Goal: Complete application form

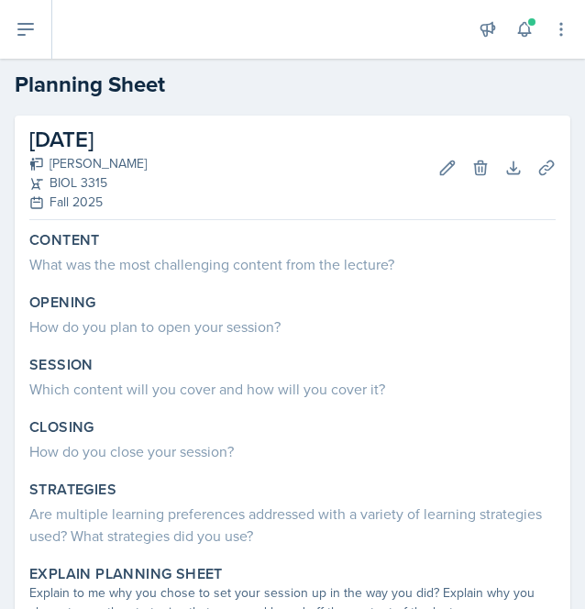
click at [280, 147] on div "[DATE] [PERSON_NAME] BIOL 3315 Fall 2025 Edit Delete Download Uploads Autosaving" at bounding box center [292, 168] width 526 height 105
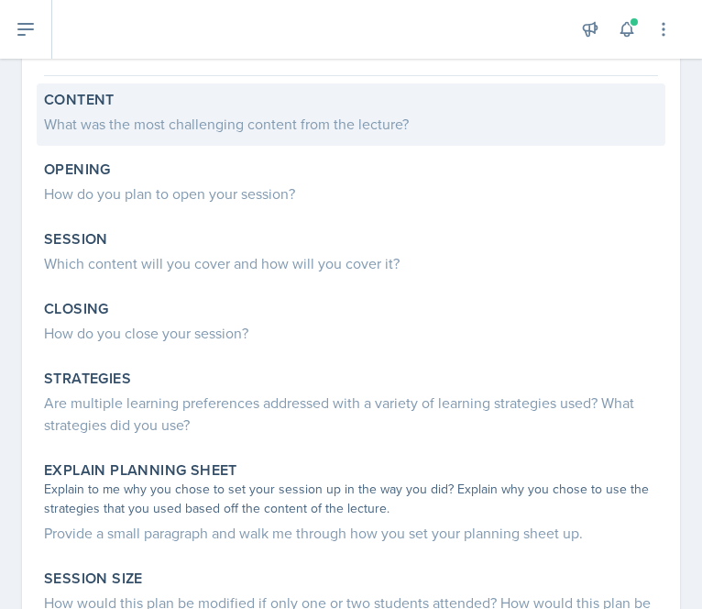
scroll to position [153, 0]
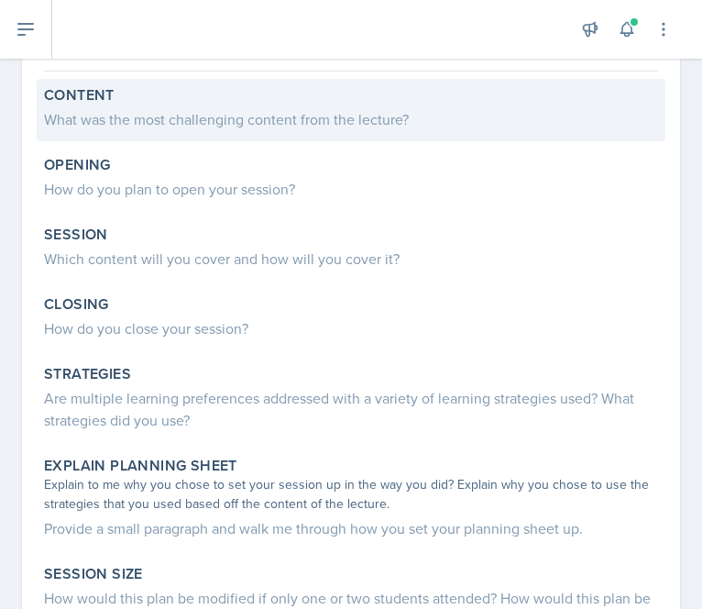
click at [265, 102] on div "Content" at bounding box center [351, 95] width 614 height 18
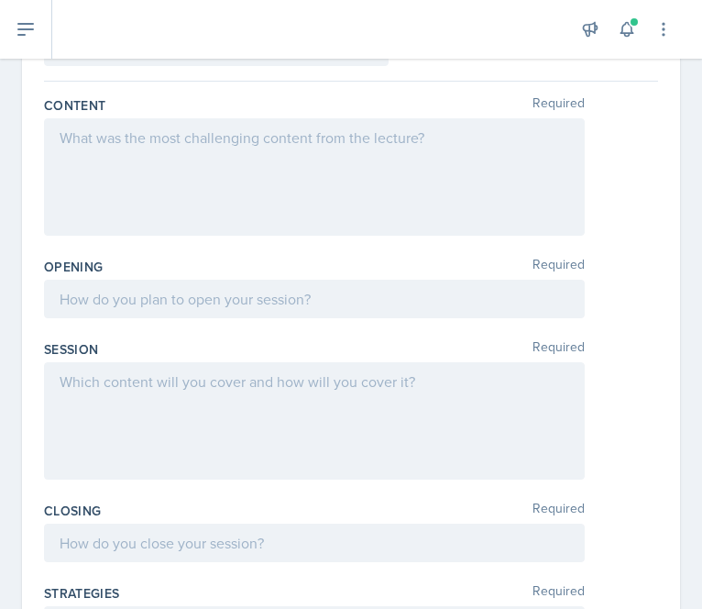
click at [233, 160] on div at bounding box center [314, 176] width 541 height 117
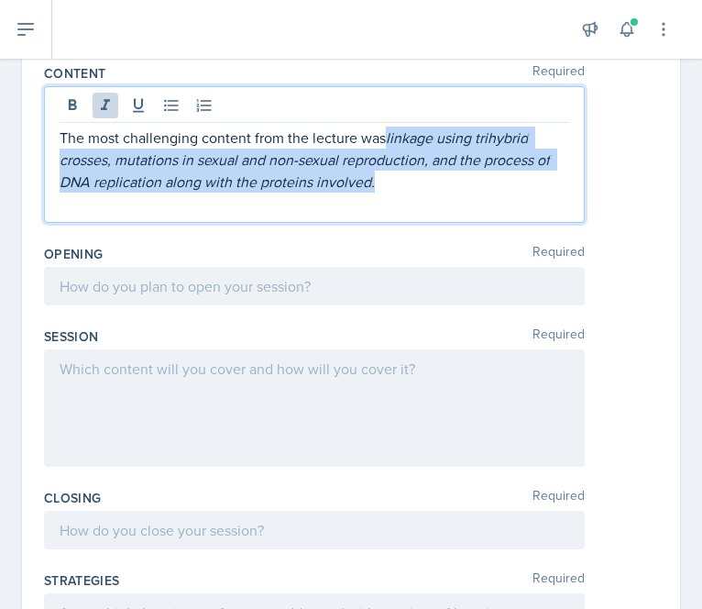
drag, startPoint x: 389, startPoint y: 137, endPoint x: 422, endPoint y: 181, distance: 55.0
click at [422, 181] on p "The most challenging content from the lecture was linkage using trihybrid cross…" at bounding box center [315, 160] width 510 height 66
click at [139, 104] on icon at bounding box center [138, 105] width 18 height 18
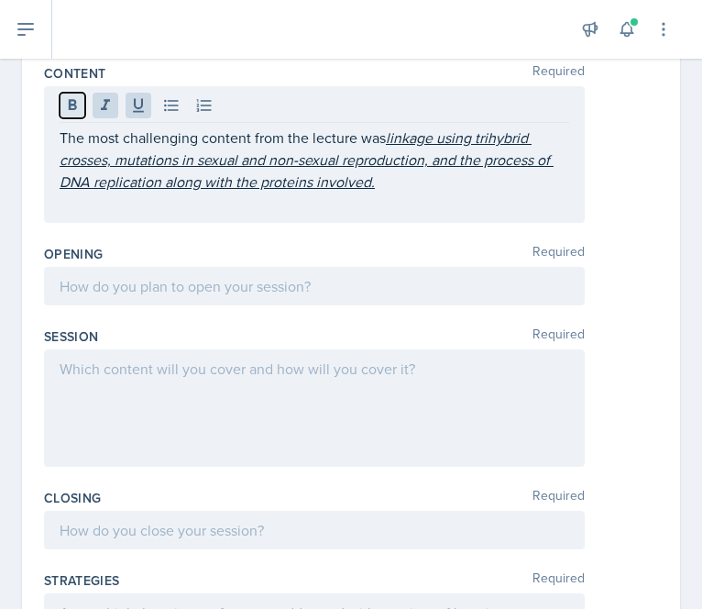
click at [75, 107] on icon at bounding box center [73, 104] width 8 height 11
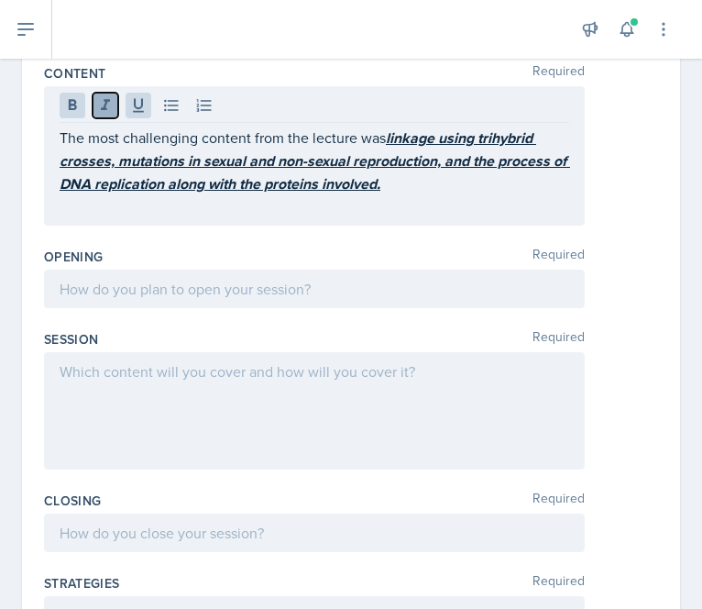
click at [104, 112] on icon at bounding box center [105, 105] width 18 height 18
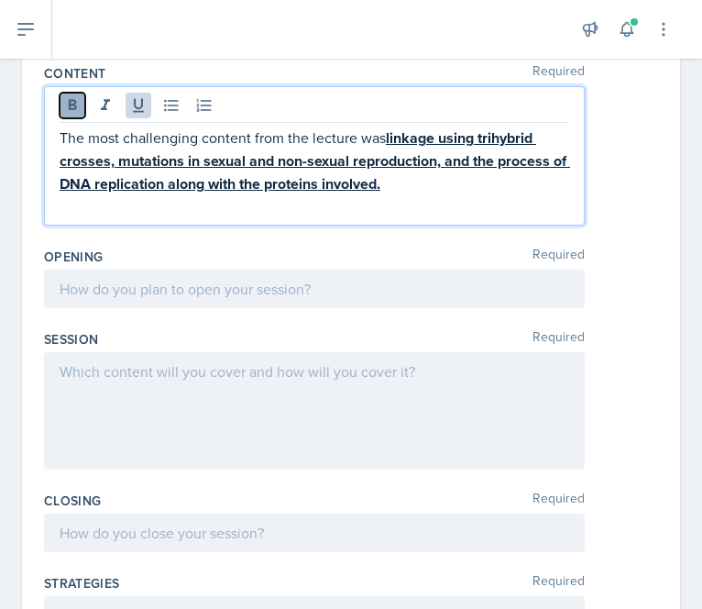
click at [81, 109] on button at bounding box center [73, 106] width 26 height 26
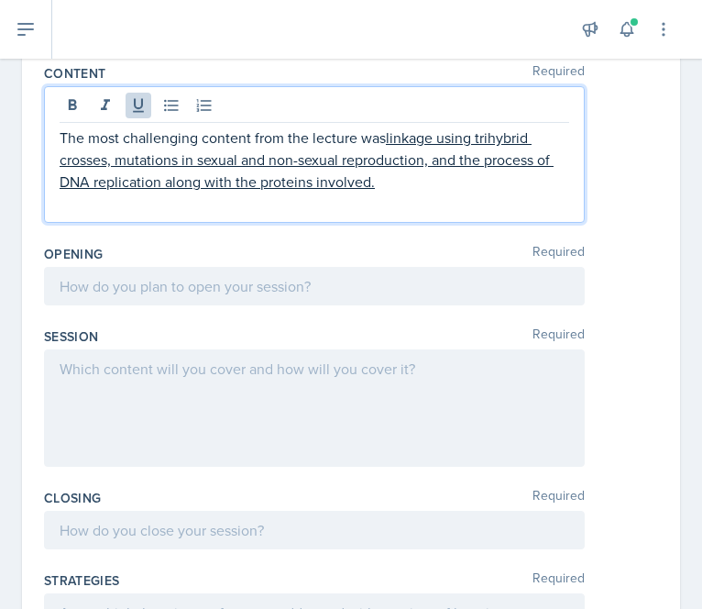
click at [248, 218] on div "The most challenging content from the lecture was linkage using trihybrid cross…" at bounding box center [314, 154] width 541 height 137
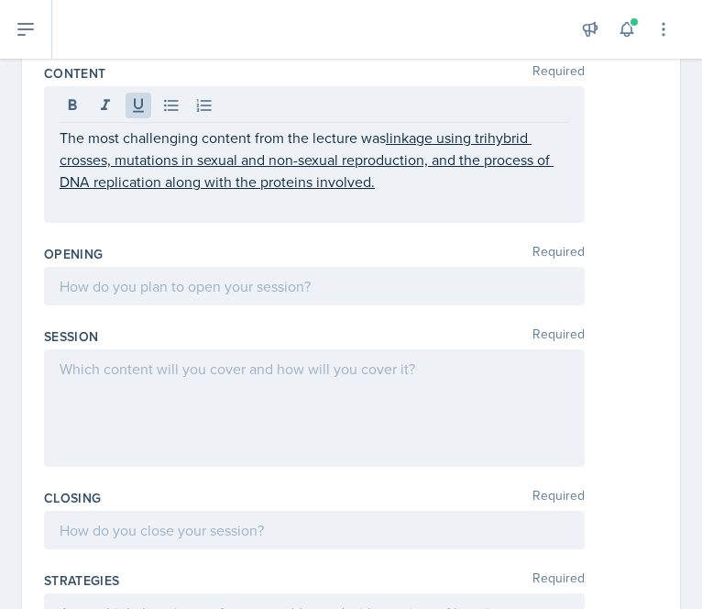
click at [248, 218] on div "The most challenging content from the lecture was linkage using trihybrid cross…" at bounding box center [314, 154] width 541 height 137
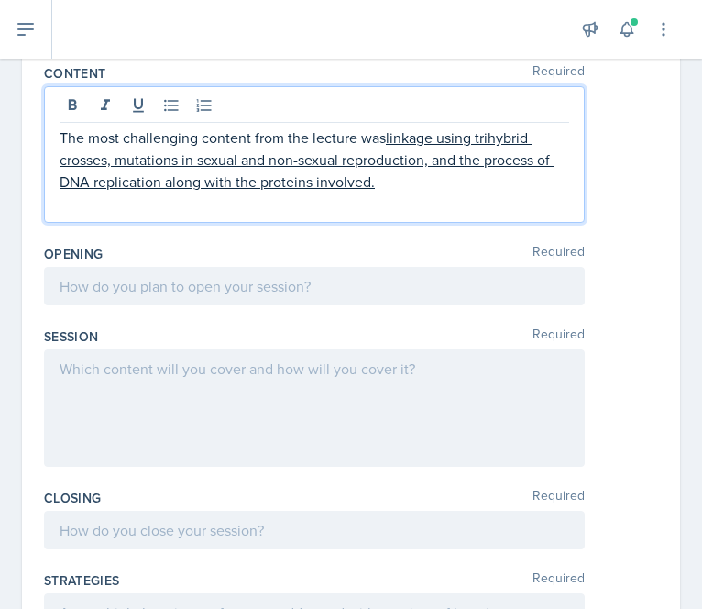
click at [172, 140] on p "The most challenging content from the lecture was linkage using trihybrid cross…" at bounding box center [315, 160] width 510 height 66
drag, startPoint x: 460, startPoint y: 159, endPoint x: 429, endPoint y: 160, distance: 31.2
click at [429, 160] on u "linkage using trihybrid crosses, mutations in sexual and non-sexual reproductio…" at bounding box center [307, 159] width 494 height 64
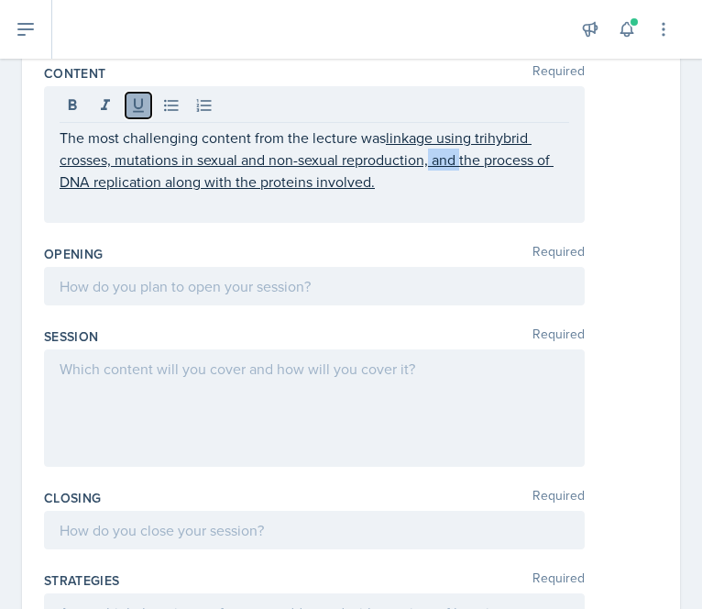
click at [131, 104] on icon at bounding box center [138, 105] width 18 height 18
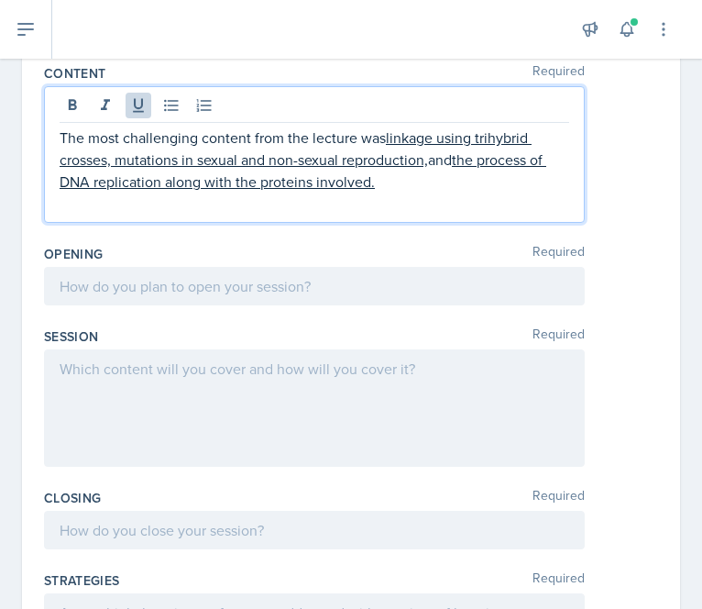
click at [317, 155] on u "linkage using trihybrid crosses, mutations in sexual and non-sexual reproductio…" at bounding box center [296, 148] width 472 height 42
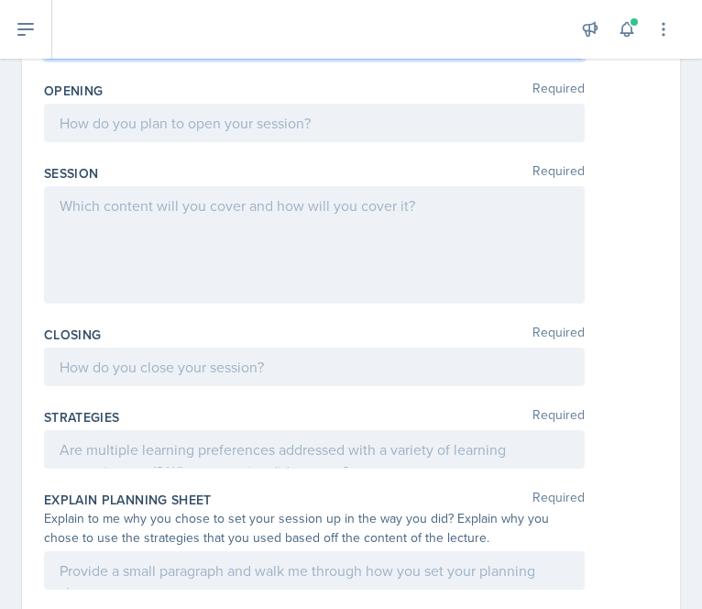
scroll to position [356, 0]
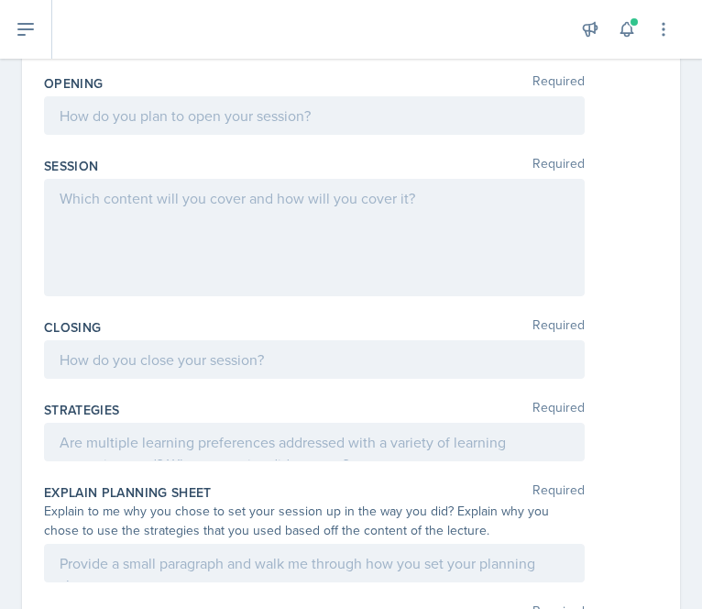
click at [232, 112] on div at bounding box center [314, 115] width 541 height 39
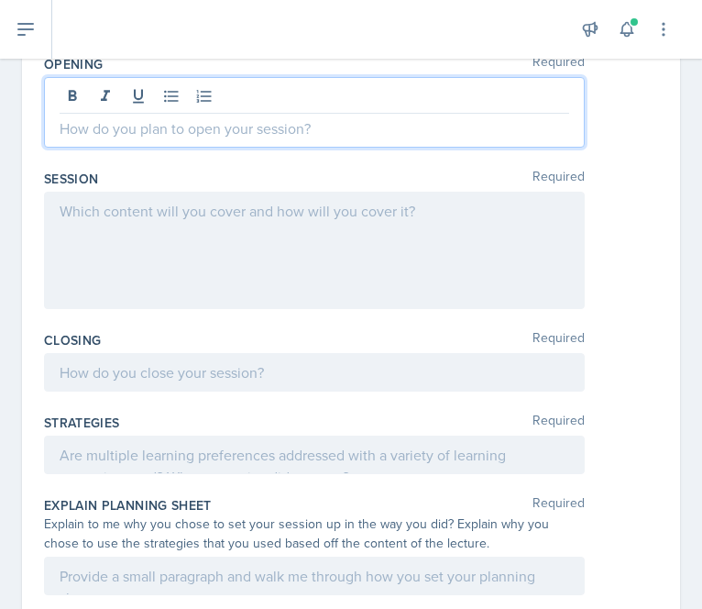
scroll to position [337, 0]
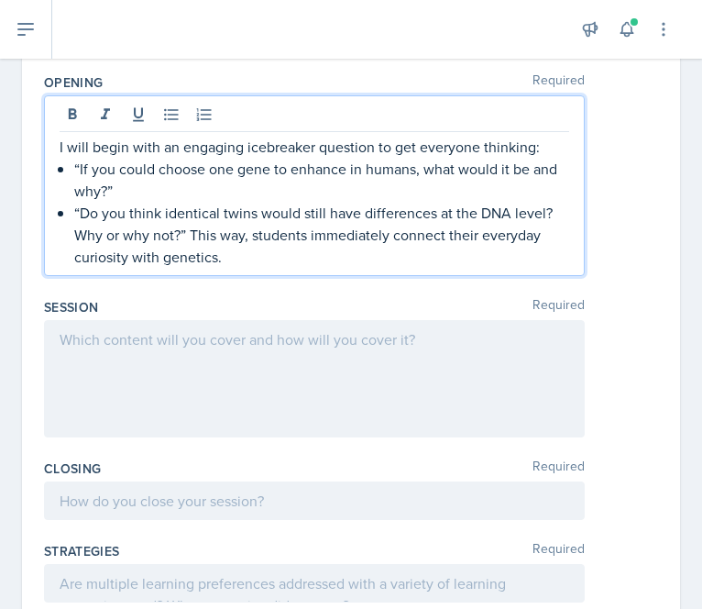
click at [312, 147] on p "I will begin with an engaging icebreaker question to get everyone thinking:" at bounding box center [315, 147] width 510 height 22
click at [184, 184] on p "“If you could choose one gene to enhance in humans, what would it be and why?”" at bounding box center [321, 180] width 495 height 44
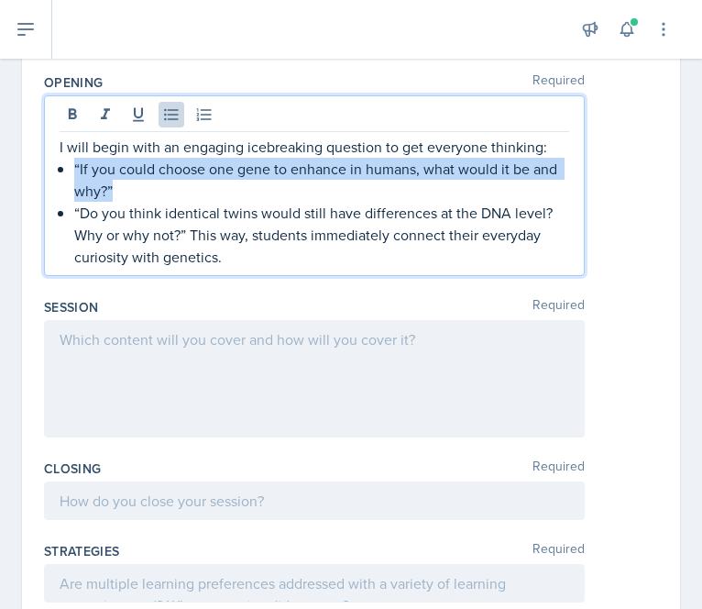
drag, startPoint x: 183, startPoint y: 197, endPoint x: 73, endPoint y: 178, distance: 111.7
click at [73, 178] on div "I will begin with an engaging icebreaking question to get everyone thinking: “I…" at bounding box center [315, 202] width 510 height 132
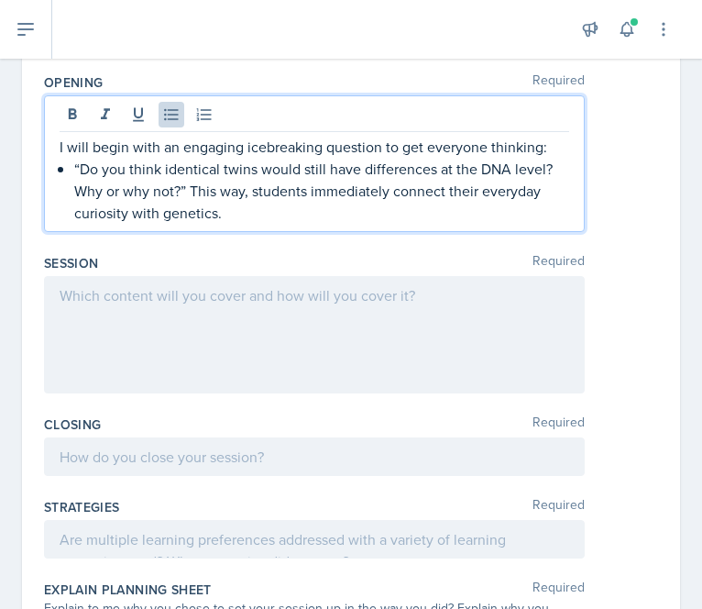
click at [185, 186] on p "“Do you think identical twins would still have differences at the DNA level? Wh…" at bounding box center [321, 191] width 495 height 66
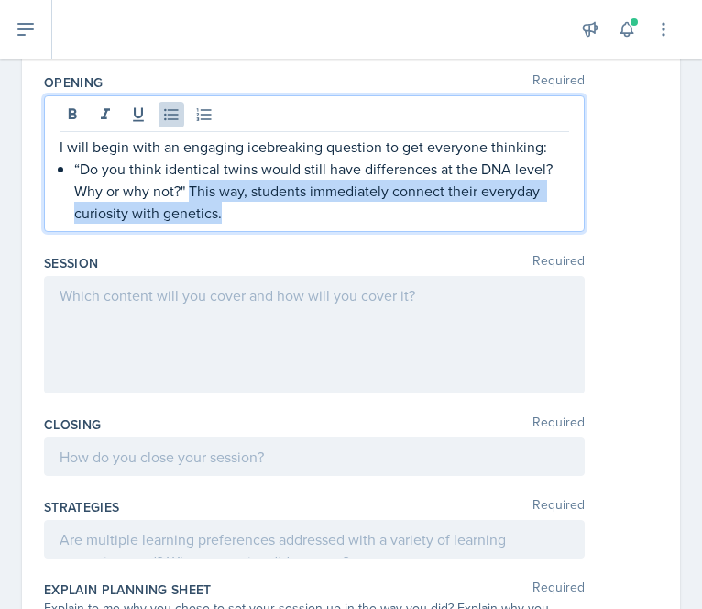
drag, startPoint x: 235, startPoint y: 215, endPoint x: 191, endPoint y: 186, distance: 52.9
click at [191, 186] on p "“Do you think identical twins would still have differences at the DNA level? Wh…" at bounding box center [321, 191] width 495 height 66
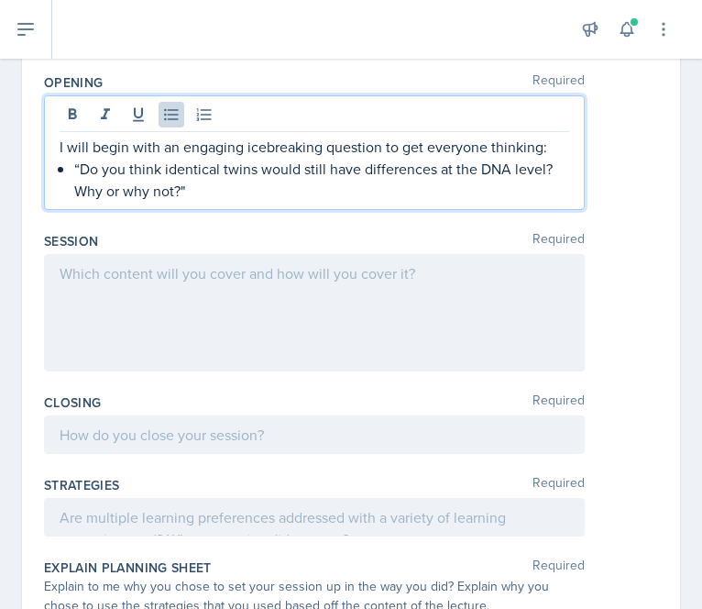
click at [75, 163] on p "“Do you think identical twins would still have differences at the DNA level? Wh…" at bounding box center [321, 180] width 495 height 44
click at [275, 177] on p "“Do you think identical twins would still have differences at the DNA level? Wh…" at bounding box center [315, 180] width 510 height 44
click at [240, 151] on p "I will begin with an engaging icebreaking question to get everyone thinking:" at bounding box center [315, 147] width 510 height 22
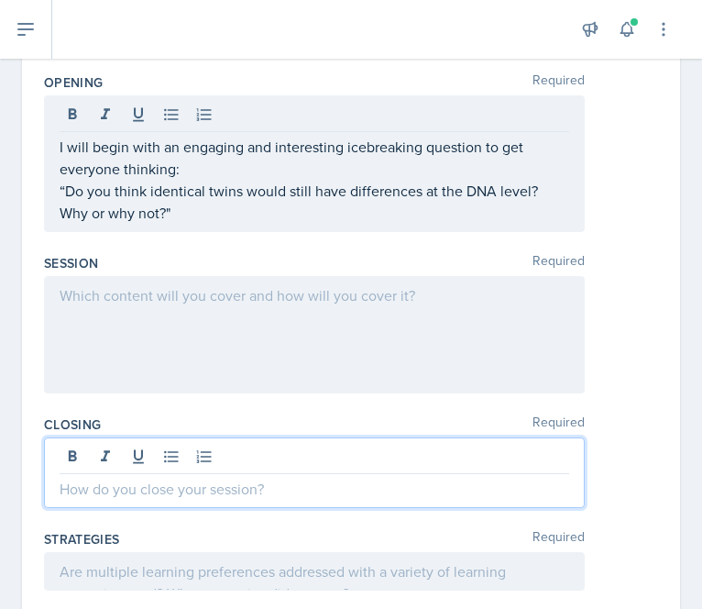
click at [254, 458] on div at bounding box center [314, 472] width 541 height 71
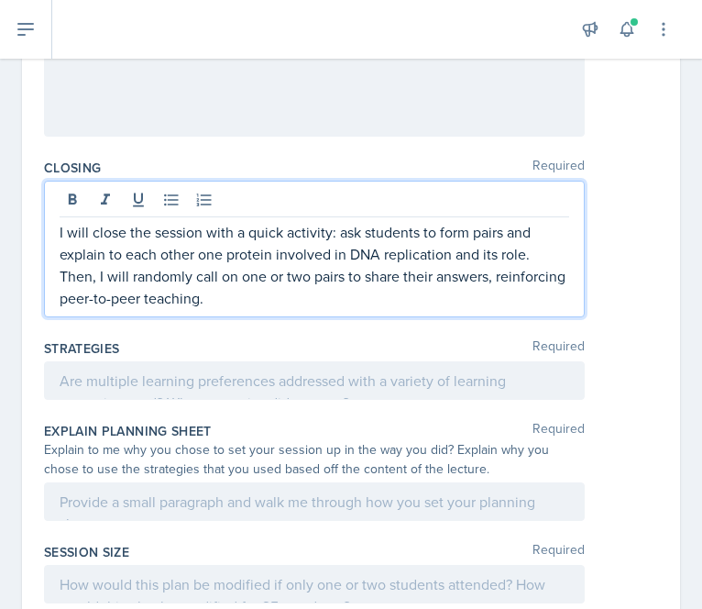
scroll to position [563, 0]
click at [356, 225] on p "I will close the session with a quick activity: ask students to form pairs and …" at bounding box center [315, 264] width 510 height 88
click at [385, 291] on p "I will close the session with a quick activity: asking students to form pairs a…" at bounding box center [315, 264] width 510 height 88
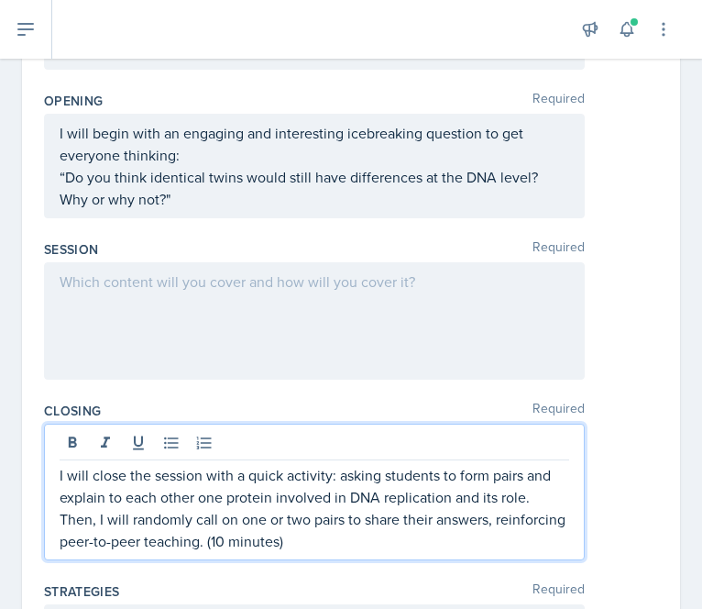
scroll to position [350, 0]
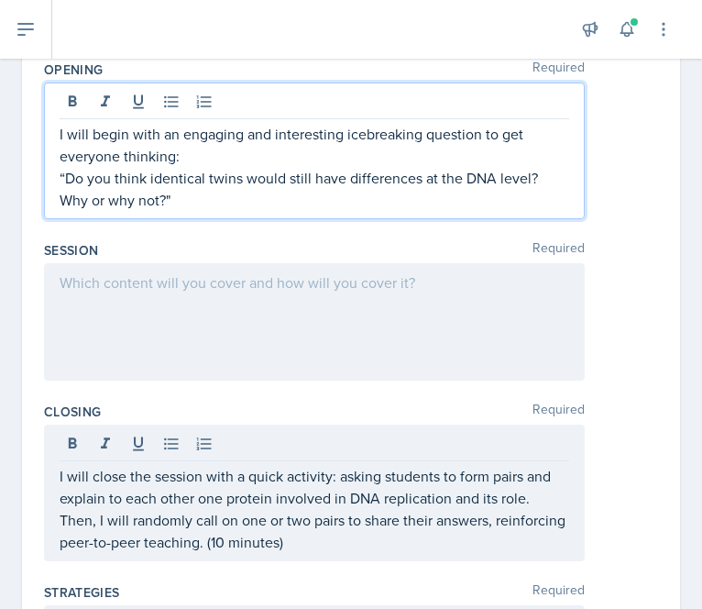
click at [335, 197] on p "“Do you think identical twins would still have differences at the DNA level? Wh…" at bounding box center [315, 189] width 510 height 44
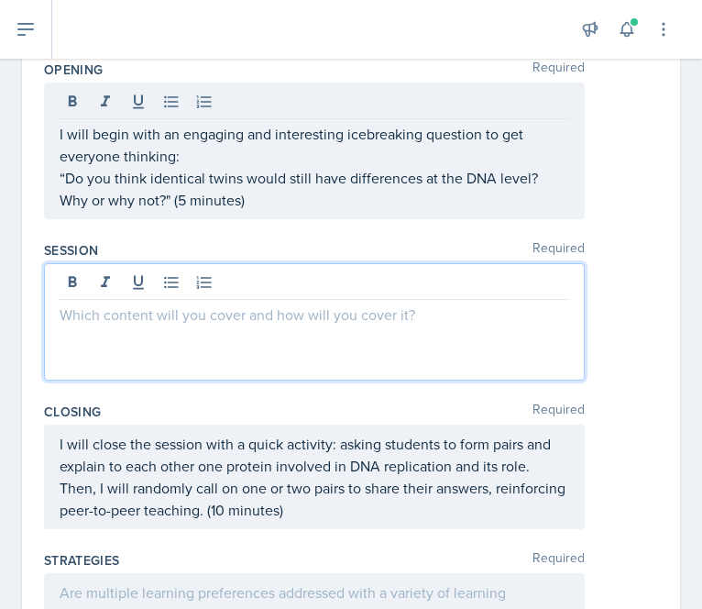
click at [228, 285] on div at bounding box center [314, 321] width 541 height 117
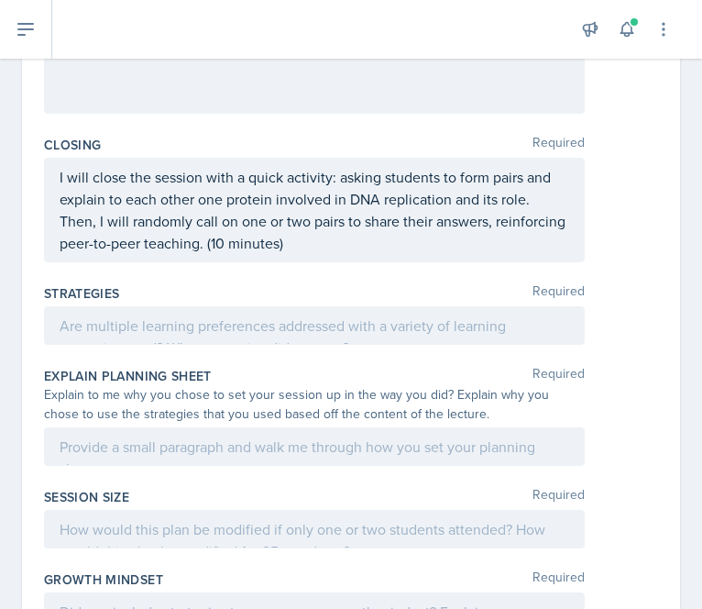
scroll to position [600, 0]
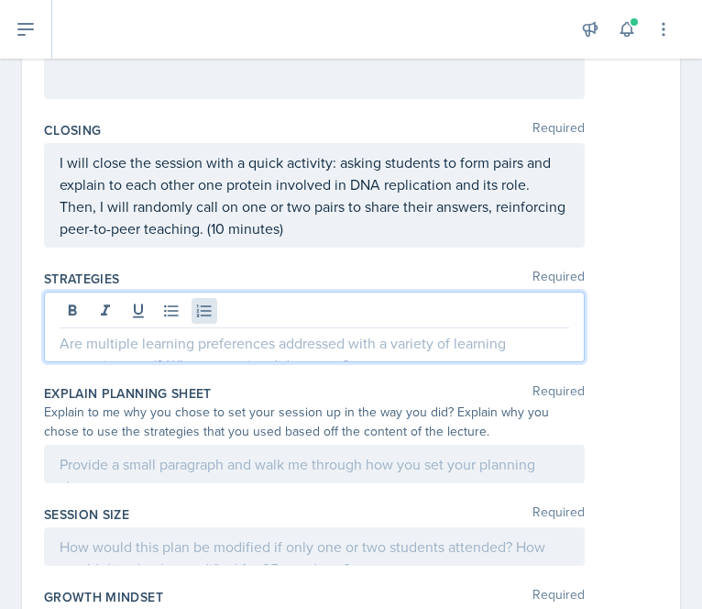
click at [215, 310] on div at bounding box center [314, 327] width 541 height 71
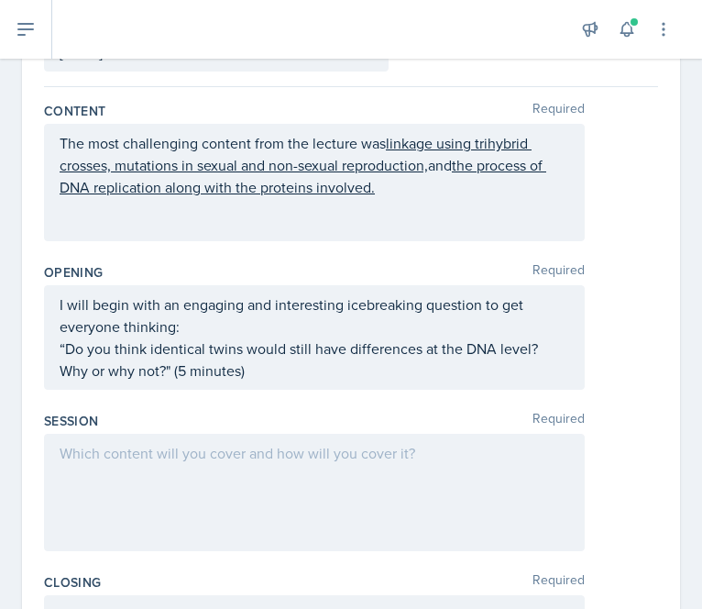
scroll to position [145, 0]
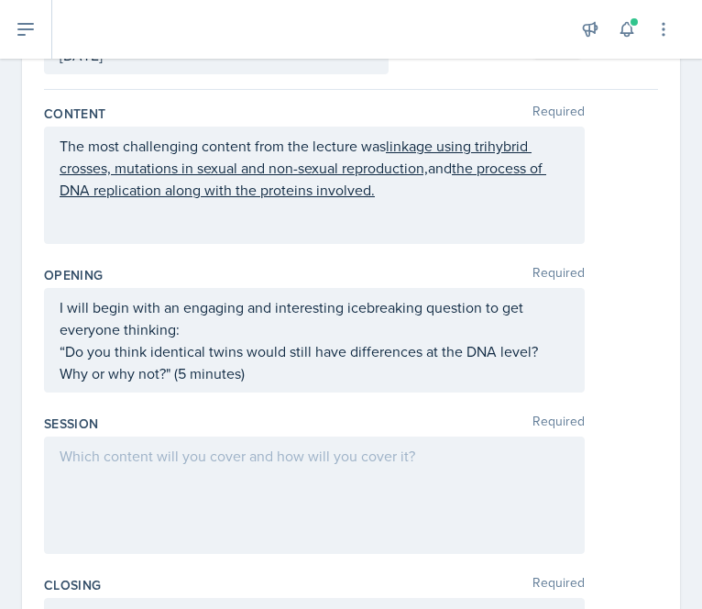
click at [144, 468] on div at bounding box center [314, 494] width 541 height 117
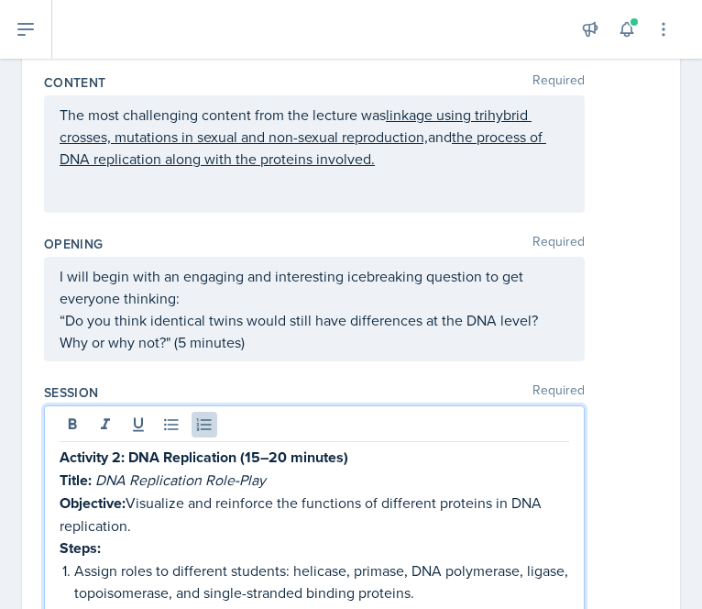
scroll to position [347, 0]
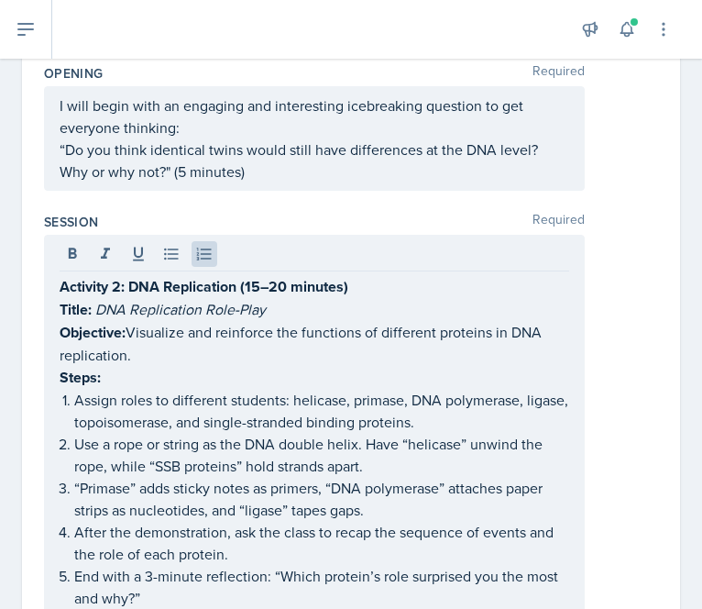
click at [53, 289] on div "Activity 2: DNA Replication (15–20 minutes) Title: DNA Replication Role-Play Ob…" at bounding box center [314, 426] width 541 height 382
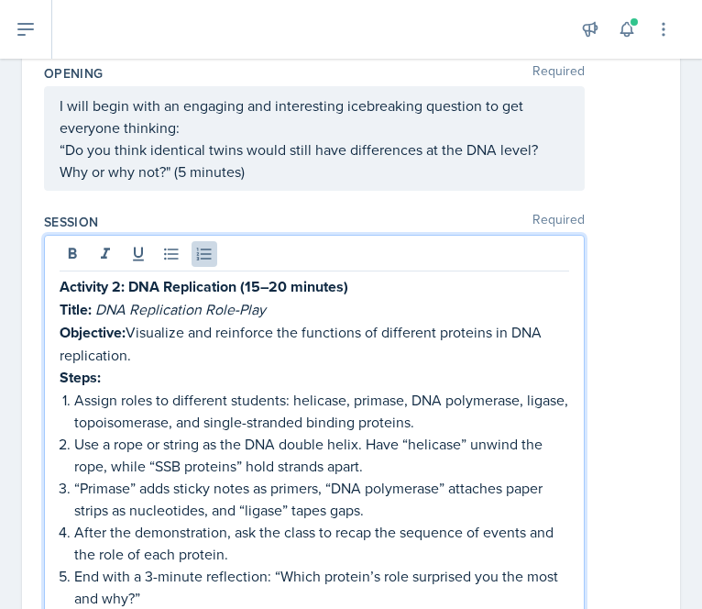
click at [60, 290] on strong "Activity 2: DNA Replication (15–20 minutes)" at bounding box center [204, 286] width 289 height 21
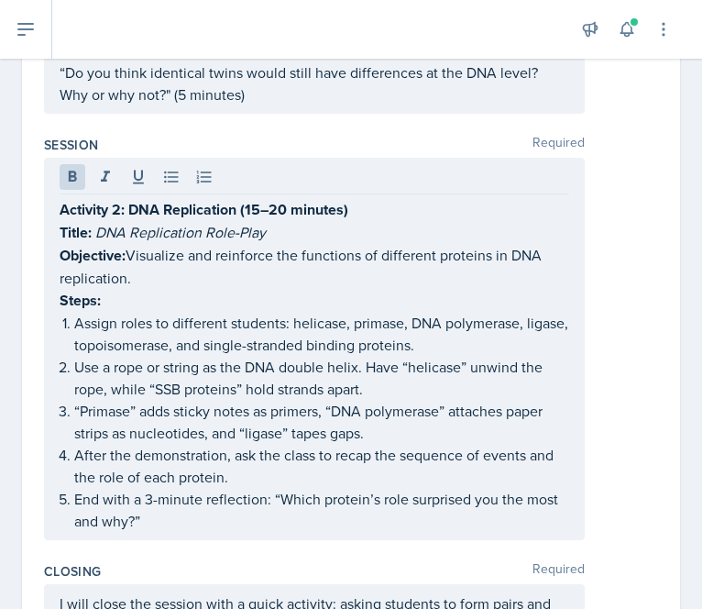
scroll to position [422, 0]
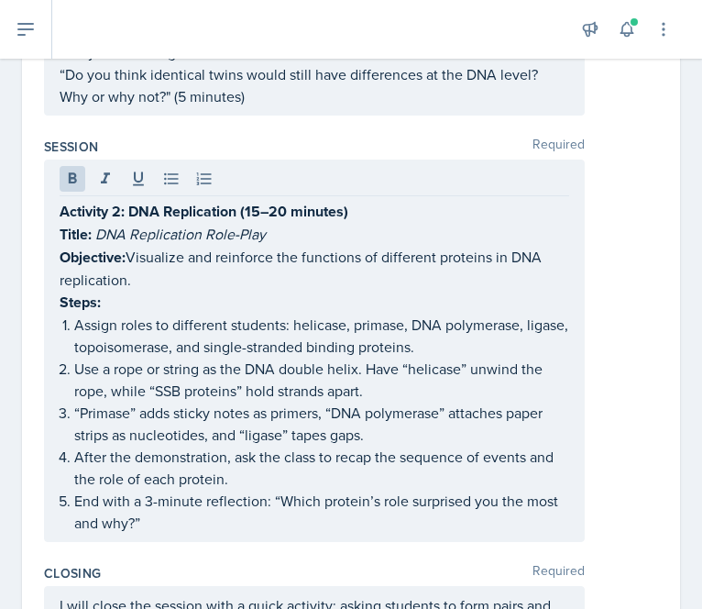
click at [55, 204] on div "Activity 2: DNA Replication (15–20 minutes) Title: DNA Replication Role-Play Ob…" at bounding box center [314, 351] width 541 height 382
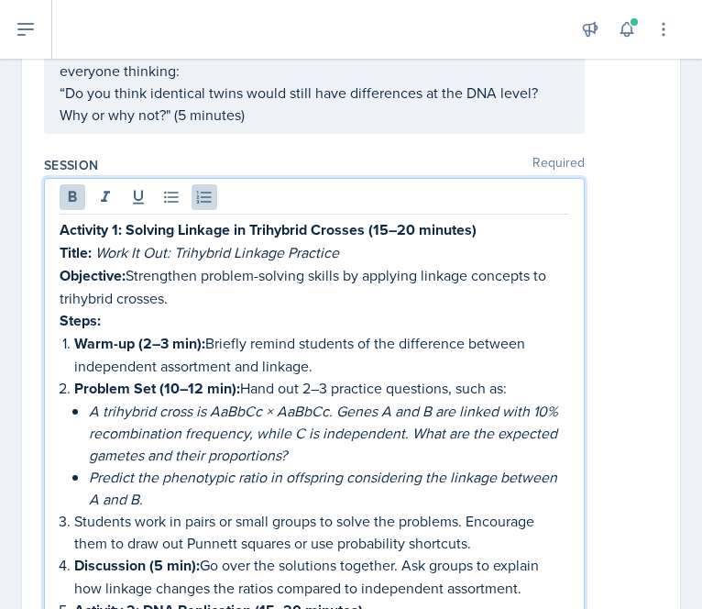
scroll to position [447, 0]
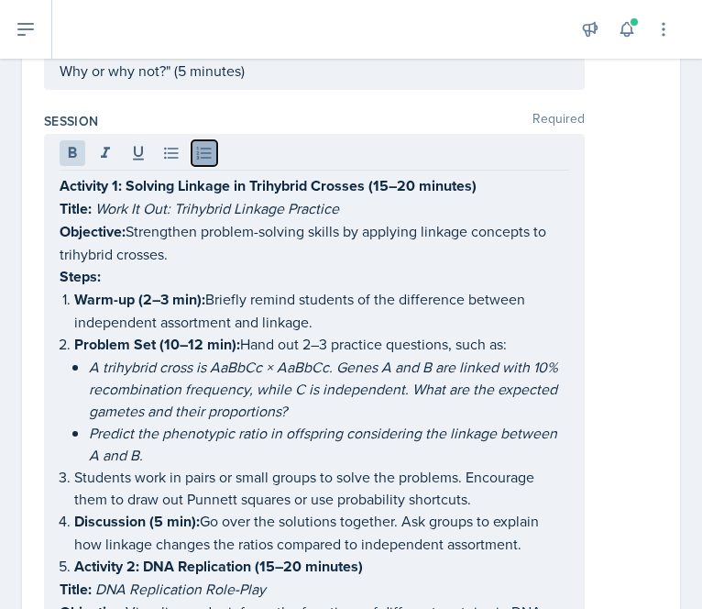
click at [212, 153] on icon at bounding box center [204, 153] width 18 height 18
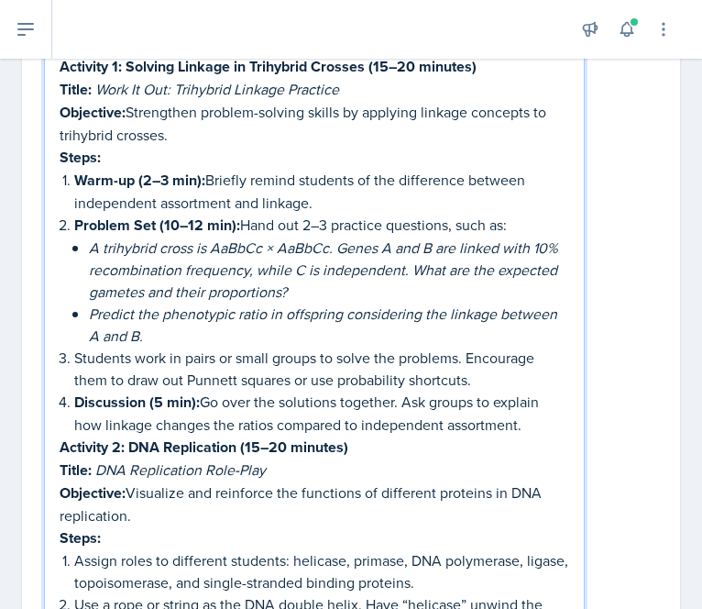
scroll to position [589, 0]
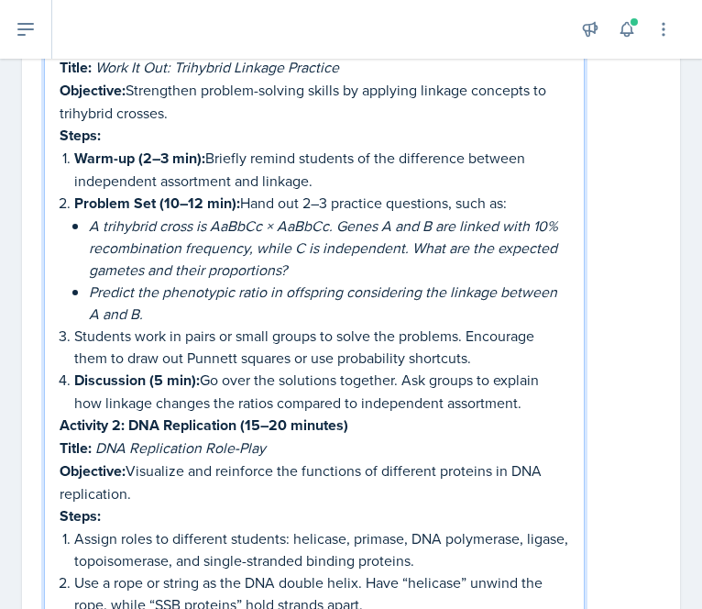
click at [541, 397] on p "Discussion (5 min): Go over the solutions together. Ask groups to explain how l…" at bounding box center [321, 391] width 495 height 45
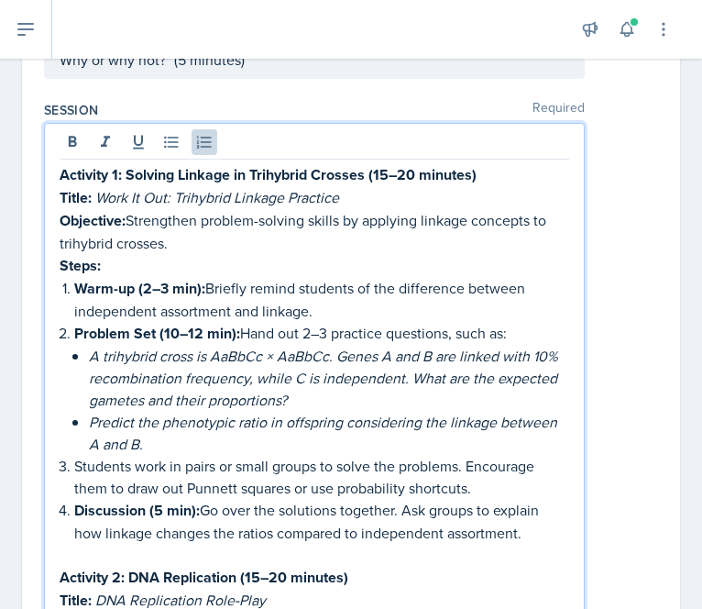
scroll to position [457, 0]
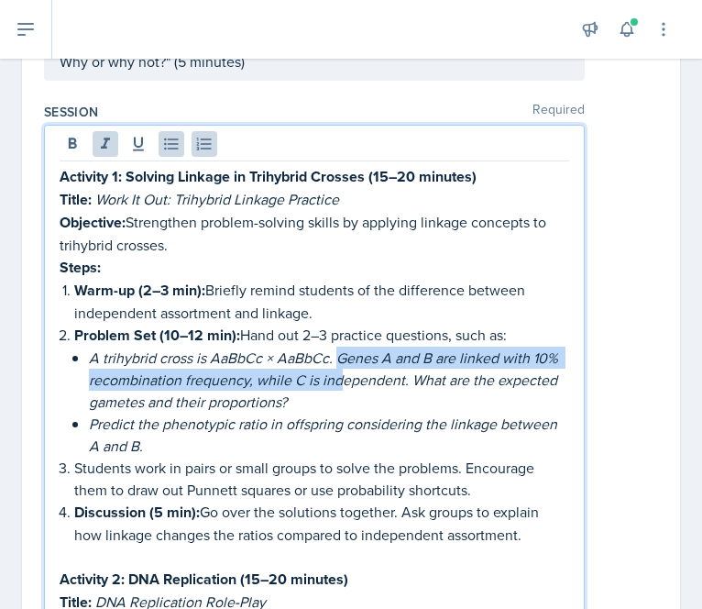
drag, startPoint x: 336, startPoint y: 358, endPoint x: 367, endPoint y: 381, distance: 38.0
click at [367, 381] on em "A trihybrid cross is AaBbCc × AaBbCc. Genes A and B are linked with 10% recombi…" at bounding box center [325, 379] width 473 height 64
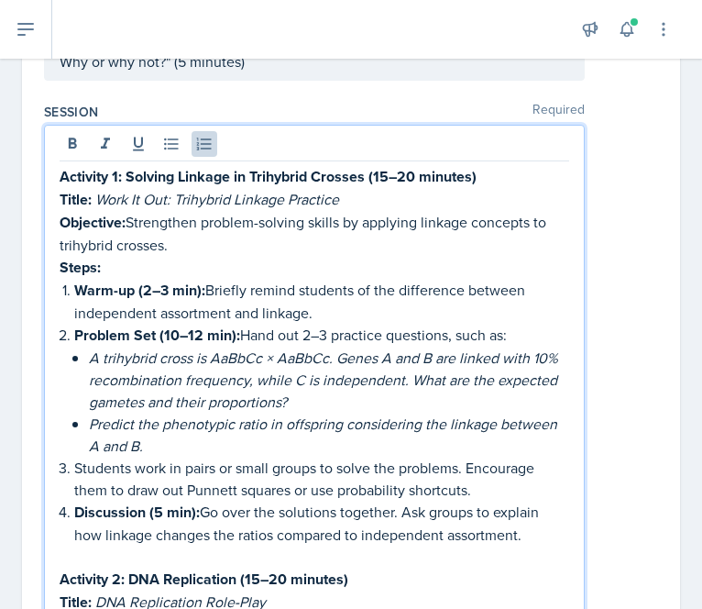
click at [216, 475] on p "Students work in pairs or small groups to solve the problems. Encourage them to…" at bounding box center [321, 479] width 495 height 44
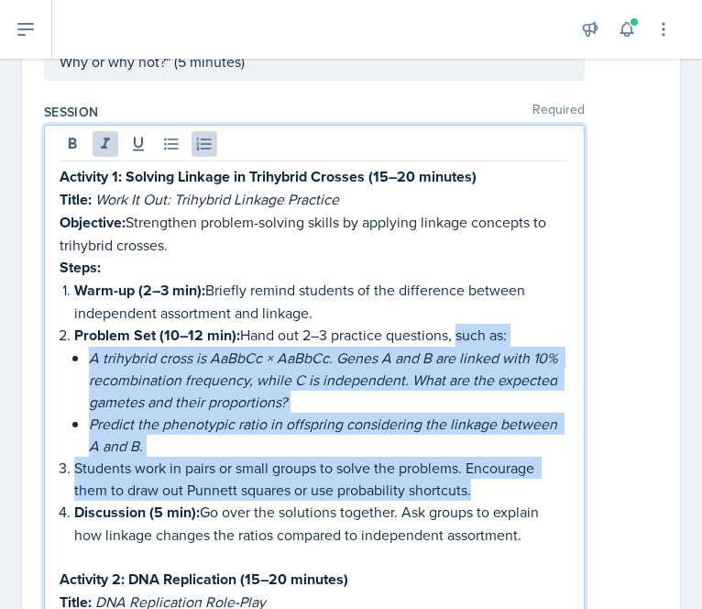
drag, startPoint x: 455, startPoint y: 335, endPoint x: 541, endPoint y: 492, distance: 179.7
click at [541, 492] on ol "Warm-up (2–3 min): Briefly remind students of the difference between independen…" at bounding box center [321, 423] width 495 height 289
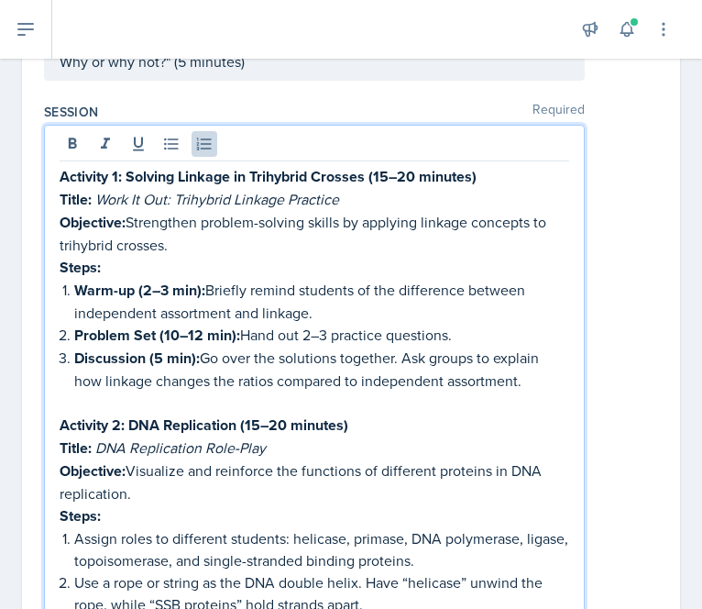
click at [279, 324] on p "Problem Set (10–12 min): Hand out 2–3 practice questions." at bounding box center [321, 335] width 495 height 23
click at [207, 356] on p "Discussion (5 min): Go over the solutions together. Ask groups to explain how l…" at bounding box center [321, 369] width 495 height 45
click at [420, 413] on p "Activity 2: DNA Replication (15–20 minutes)" at bounding box center [315, 424] width 510 height 23
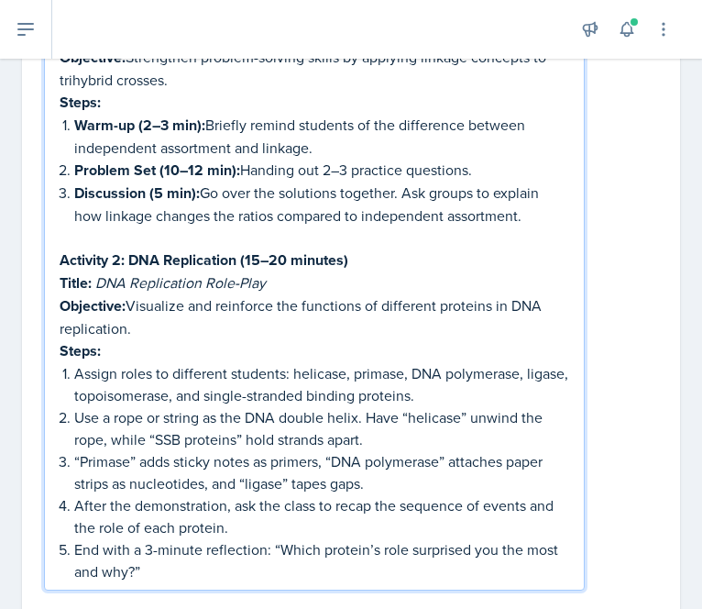
scroll to position [622, 0]
click at [459, 390] on p "Assign roles to different students: helicase, primase, DNA polymerase, ligase, …" at bounding box center [321, 384] width 495 height 44
click at [77, 414] on p "Use a rope or string as the DNA double helix. Have “helicase” unwind the rope, …" at bounding box center [321, 428] width 495 height 44
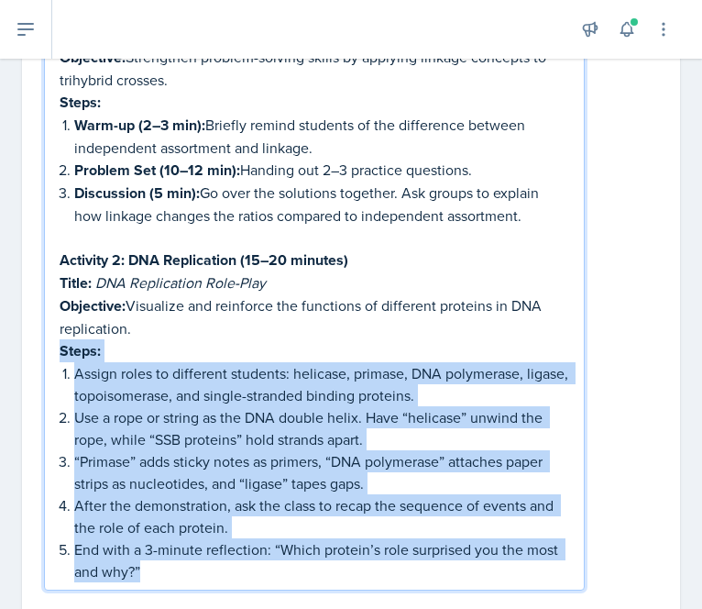
drag, startPoint x: 244, startPoint y: 562, endPoint x: 50, endPoint y: 345, distance: 291.5
click at [50, 345] on div "Activity 1: Solving Linkage in Trihybrid Crosses (15–20 minutes) Title: Work It…" at bounding box center [314, 275] width 541 height 631
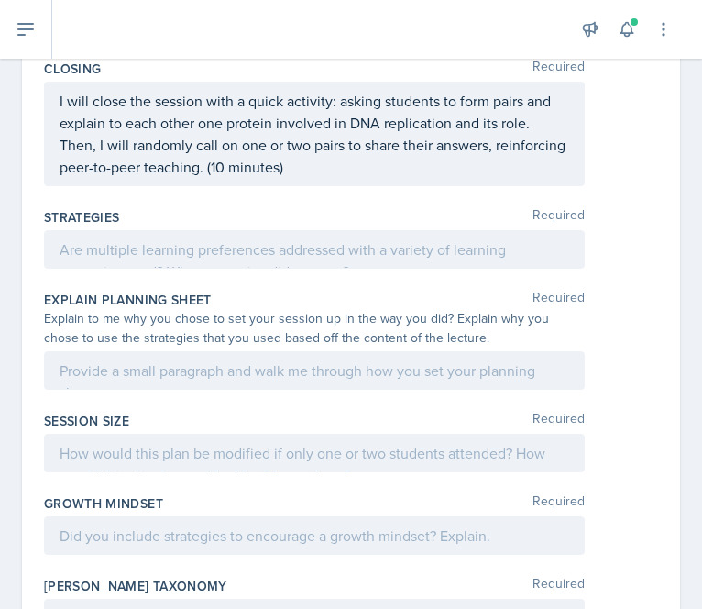
scroll to position [1106, 0]
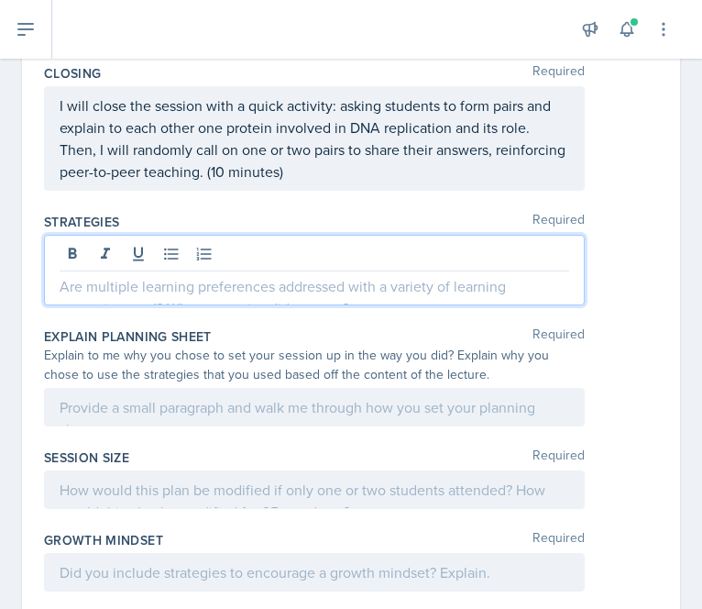
click at [143, 283] on p at bounding box center [315, 286] width 510 height 22
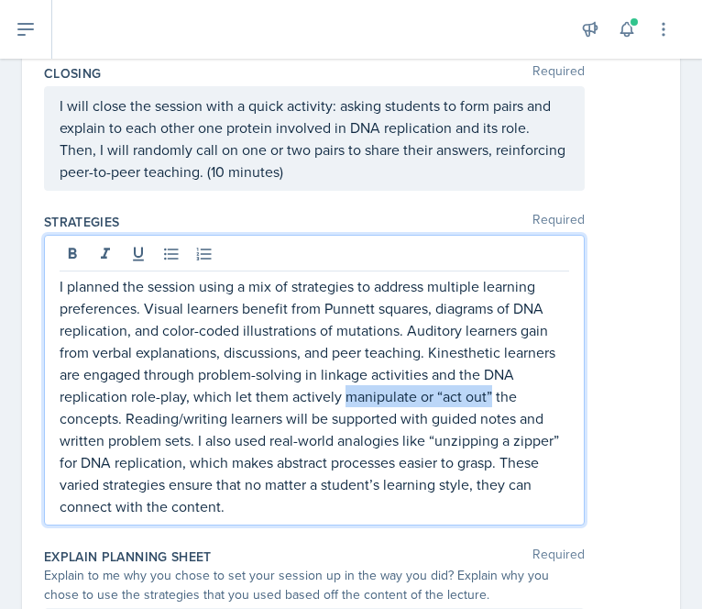
drag, startPoint x: 377, startPoint y: 391, endPoint x: 524, endPoint y: 393, distance: 147.6
click at [524, 393] on p "I planned the session using a mix of strategies to address multiple learning pr…" at bounding box center [315, 396] width 510 height 242
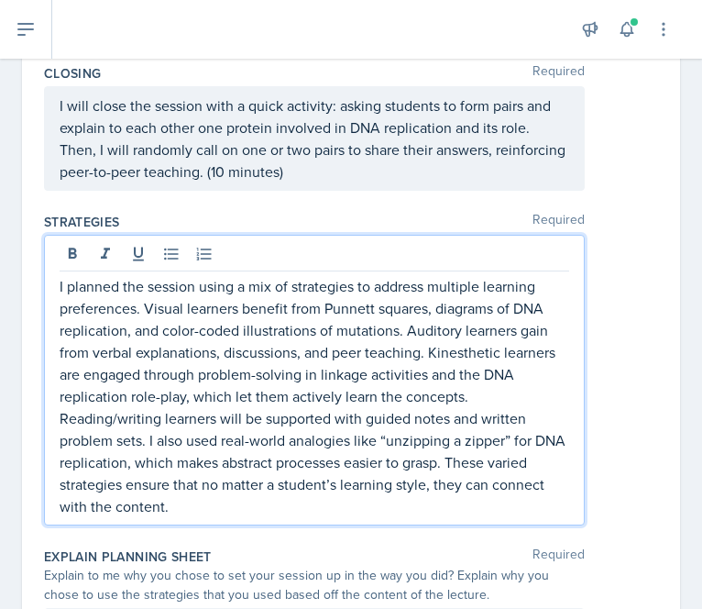
click at [299, 479] on p "I planned the session using a mix of strategies to address multiple learning pr…" at bounding box center [315, 396] width 510 height 242
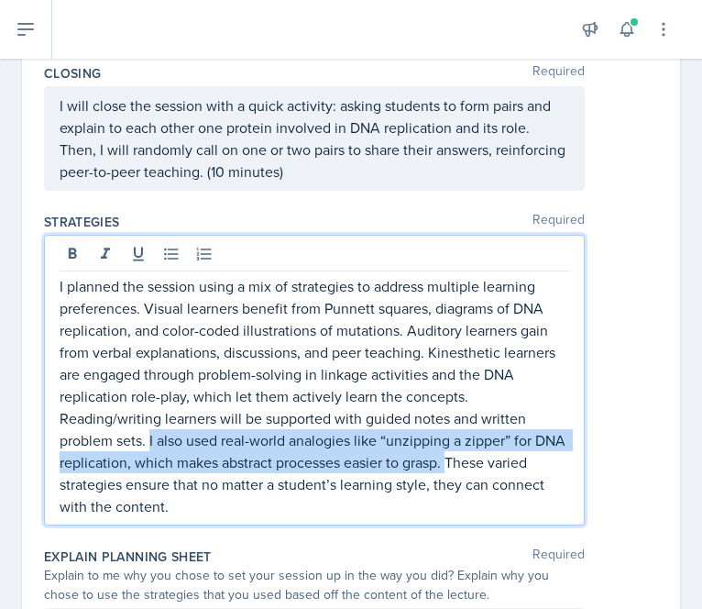
drag, startPoint x: 149, startPoint y: 432, endPoint x: 483, endPoint y: 457, distance: 335.5
click at [483, 457] on p "I planned the session using a mix of strategies to address multiple learning pr…" at bounding box center [315, 396] width 510 height 242
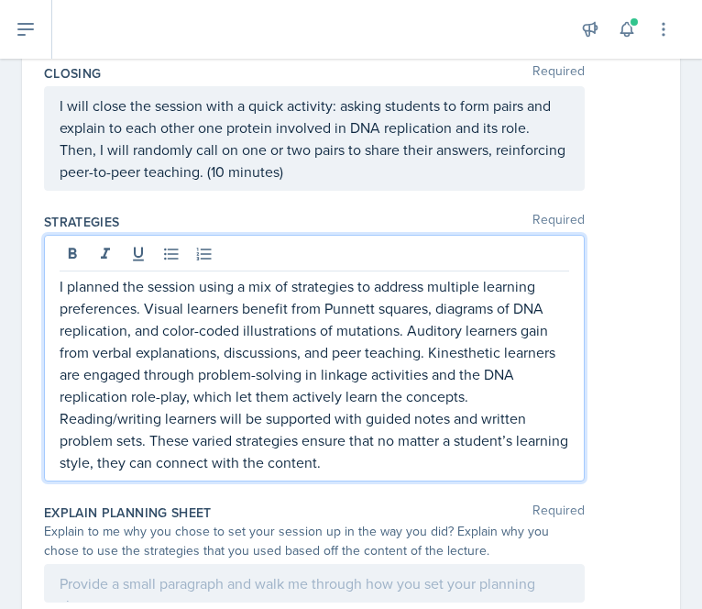
click at [213, 451] on p "I planned the session using a mix of strategies to address multiple learning pr…" at bounding box center [315, 374] width 510 height 198
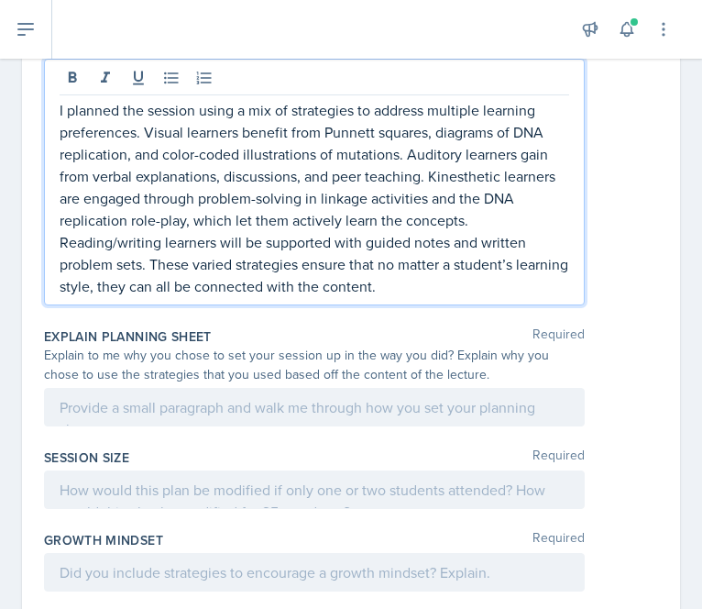
scroll to position [1102, 0]
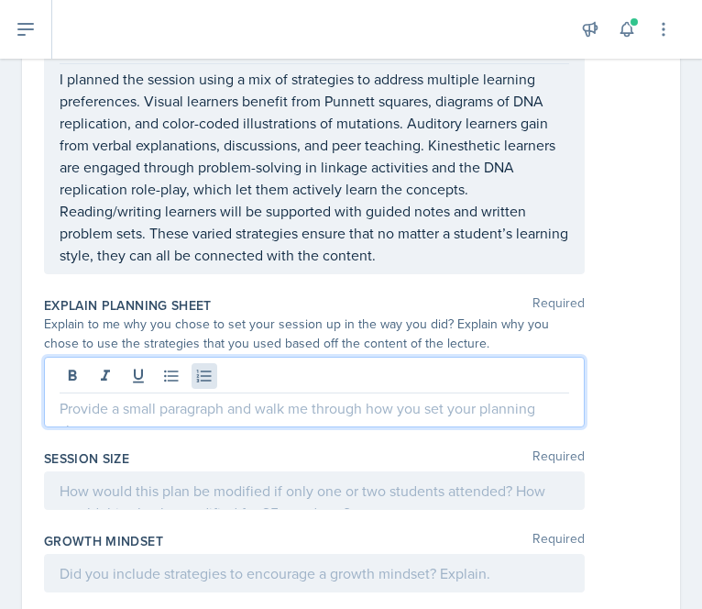
click at [209, 368] on div at bounding box center [314, 392] width 541 height 71
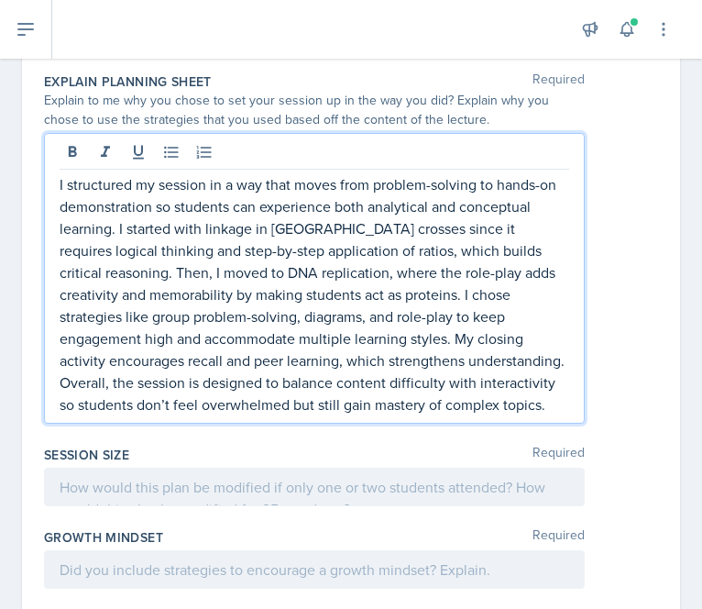
scroll to position [1325, 0]
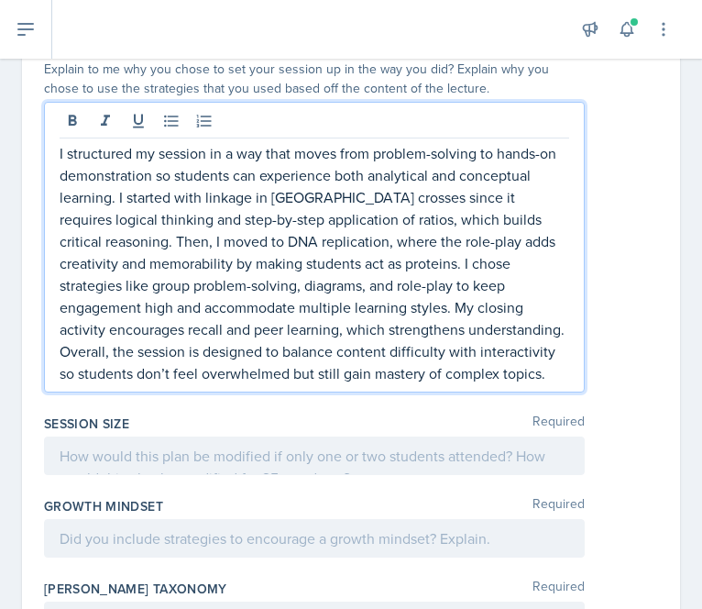
click at [106, 234] on p "I structured my session in a way that moves from problem-solving to hands-on de…" at bounding box center [315, 263] width 510 height 242
click at [535, 232] on p "I structured my session in a way that moves from problem-solving to hands-on de…" at bounding box center [315, 263] width 510 height 242
click at [201, 262] on p "I structured my session in a way that moves from problem-solving to hands-on de…" at bounding box center [315, 263] width 510 height 242
click at [425, 365] on p "I structured my session in a way that moves from problem-solving to hands-on de…" at bounding box center [315, 263] width 510 height 242
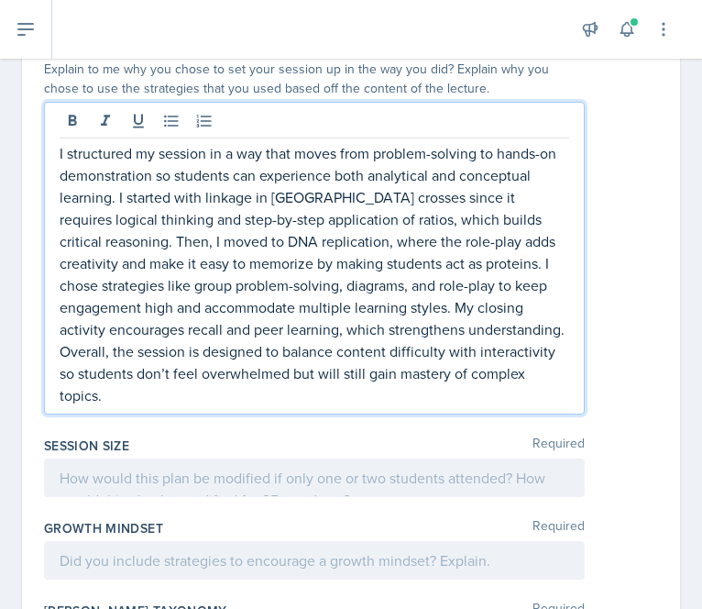
click at [515, 374] on p "I structured my session in a way that moves from problem-solving to hands-on de…" at bounding box center [315, 274] width 510 height 264
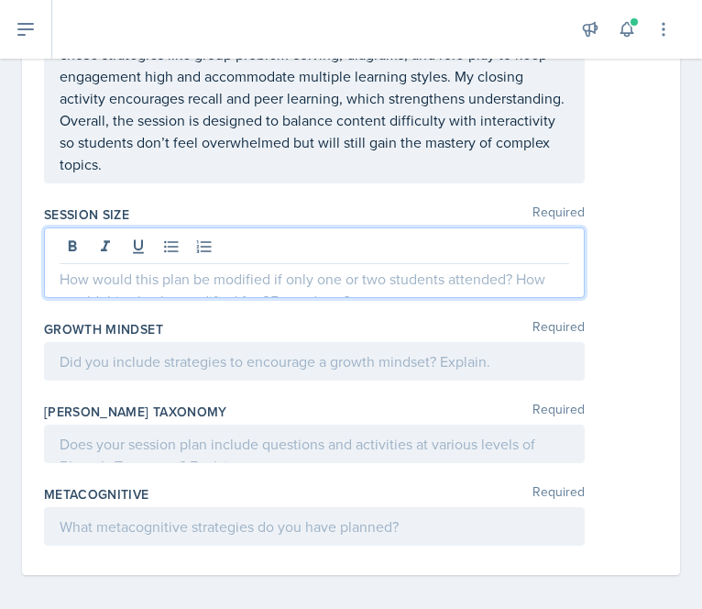
click at [192, 271] on p at bounding box center [315, 279] width 510 height 22
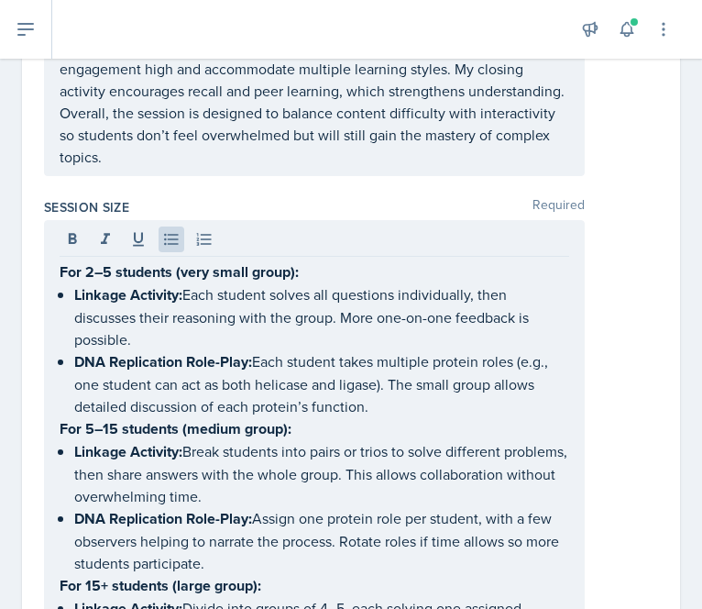
scroll to position [1602, 0]
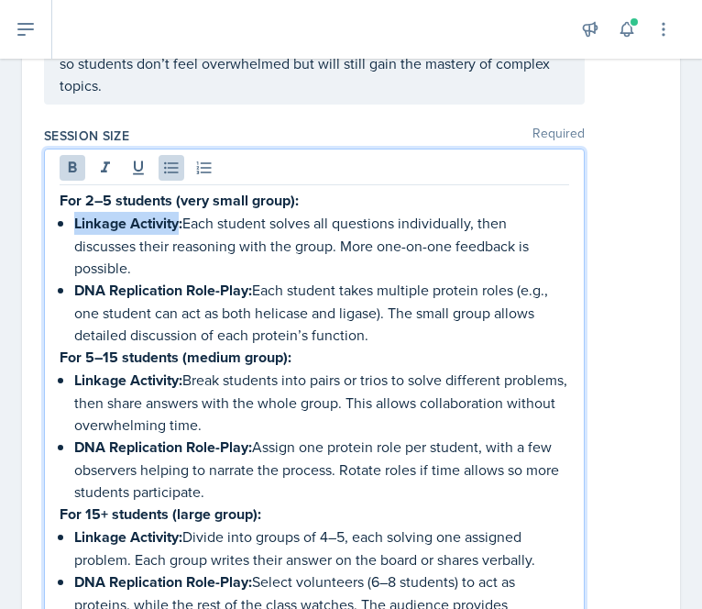
drag, startPoint x: 73, startPoint y: 214, endPoint x: 178, endPoint y: 214, distance: 104.5
click at [178, 214] on strong "Linkage Activity:" at bounding box center [128, 223] width 108 height 21
click at [227, 261] on p "Linkage Activity: Each student solves all questions individually, then discusse…" at bounding box center [321, 245] width 495 height 67
drag, startPoint x: 182, startPoint y: 217, endPoint x: 73, endPoint y: 224, distance: 108.4
click at [74, 224] on strong "Linkage Activity:" at bounding box center [128, 223] width 108 height 21
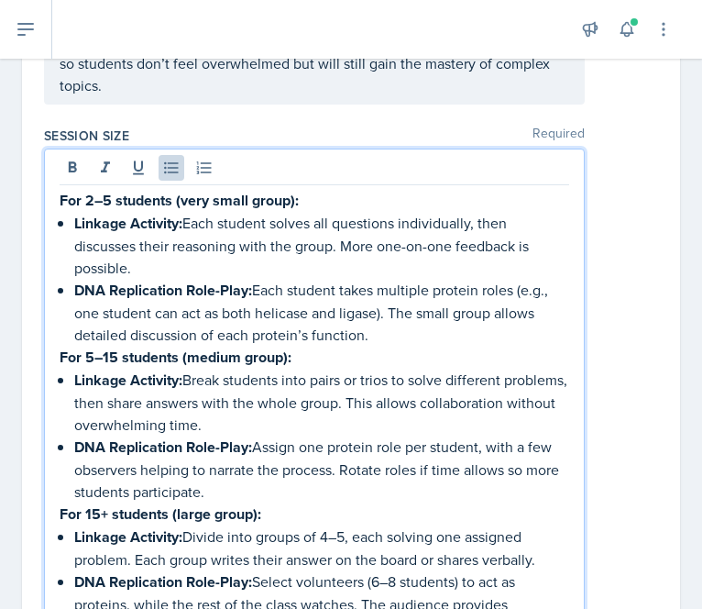
click at [194, 212] on p "Linkage Activity: Each student solves all questions individually, then discusse…" at bounding box center [321, 245] width 495 height 67
drag, startPoint x: 186, startPoint y: 217, endPoint x: 75, endPoint y: 208, distance: 111.3
click at [75, 212] on p "Linkage Activity: Each student solves all questions individually, then discusse…" at bounding box center [321, 245] width 495 height 67
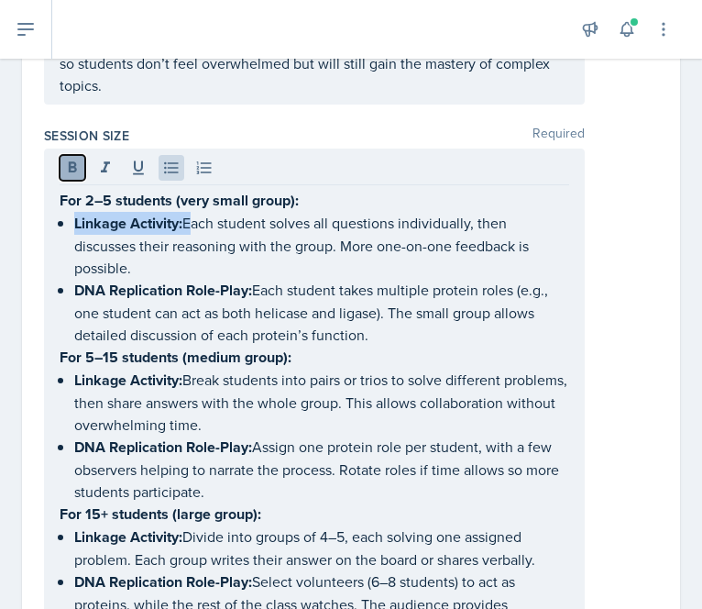
click at [75, 161] on icon at bounding box center [73, 166] width 8 height 11
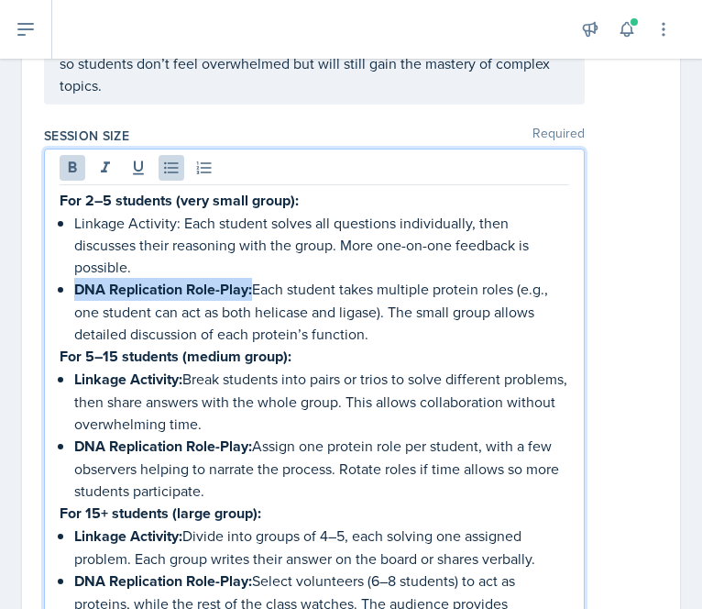
drag, startPoint x: 252, startPoint y: 279, endPoint x: 72, endPoint y: 270, distance: 179.9
click at [72, 270] on div "For 2–5 students (very small group): Linkage Activity: Each student solves all …" at bounding box center [315, 423] width 510 height 469
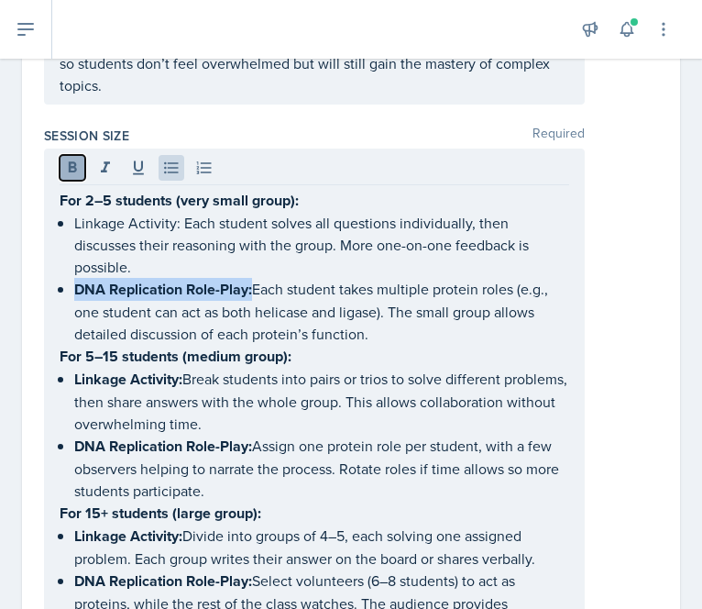
click at [66, 171] on button at bounding box center [73, 168] width 26 height 26
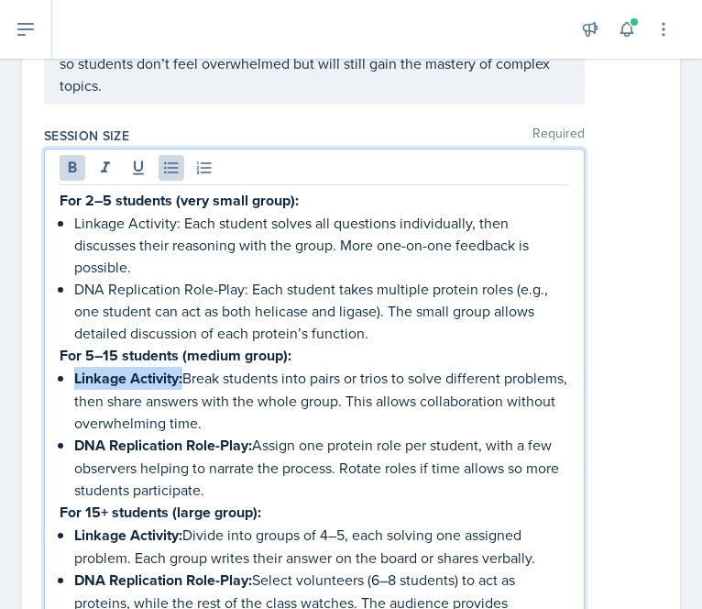
drag, startPoint x: 185, startPoint y: 371, endPoint x: 73, endPoint y: 368, distance: 111.9
click at [74, 368] on p "Linkage Activity: Break students into pairs or trios to solve different problem…" at bounding box center [321, 400] width 495 height 67
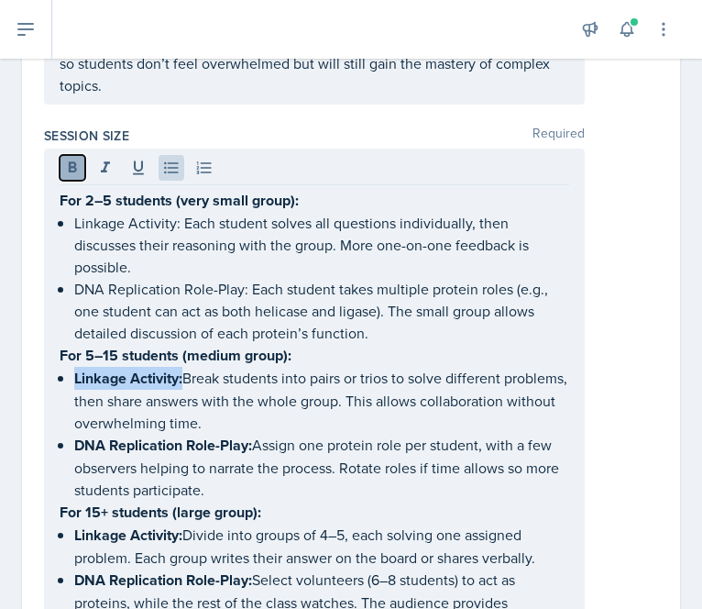
click at [65, 166] on icon at bounding box center [72, 168] width 18 height 18
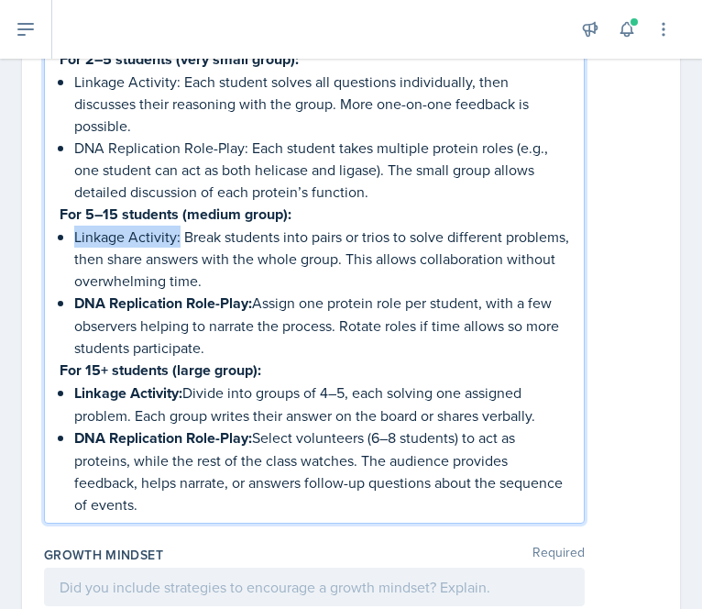
scroll to position [1745, 0]
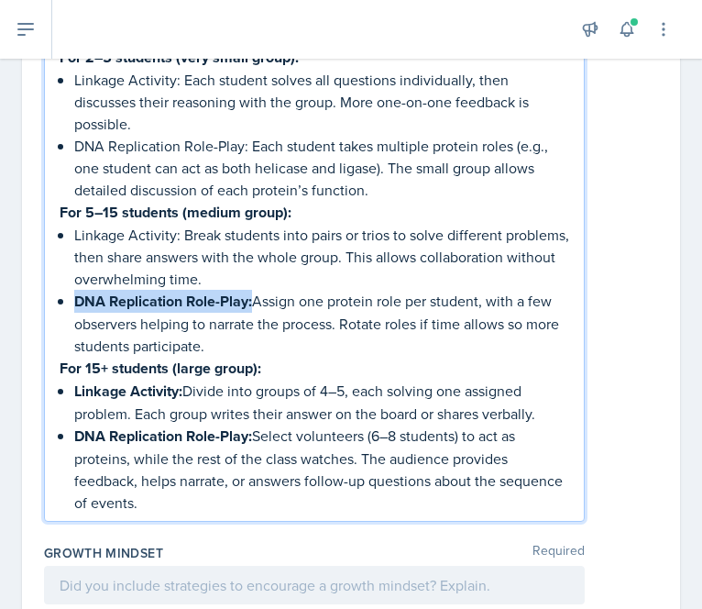
drag, startPoint x: 252, startPoint y: 290, endPoint x: 76, endPoint y: 291, distance: 176.0
click at [76, 291] on p "DNA Replication Role-Play: Assign one protein role per student, with a few obse…" at bounding box center [321, 323] width 495 height 67
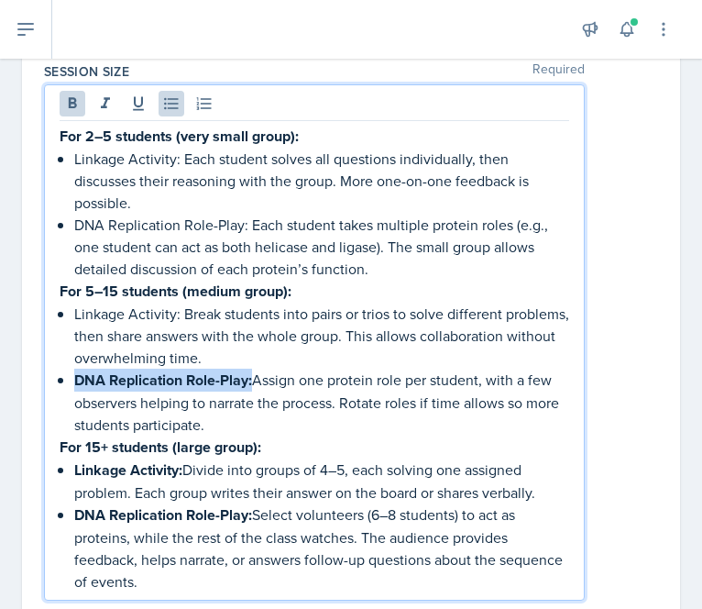
scroll to position [1667, 0]
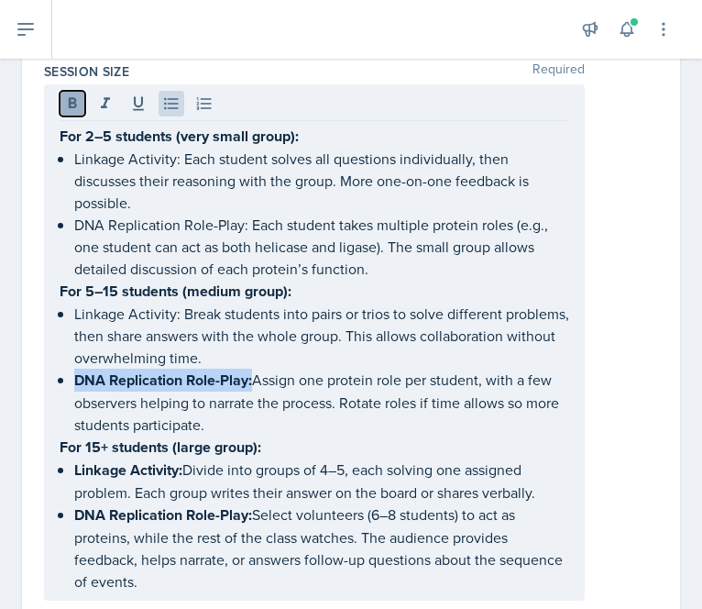
click at [77, 104] on icon at bounding box center [72, 103] width 18 height 18
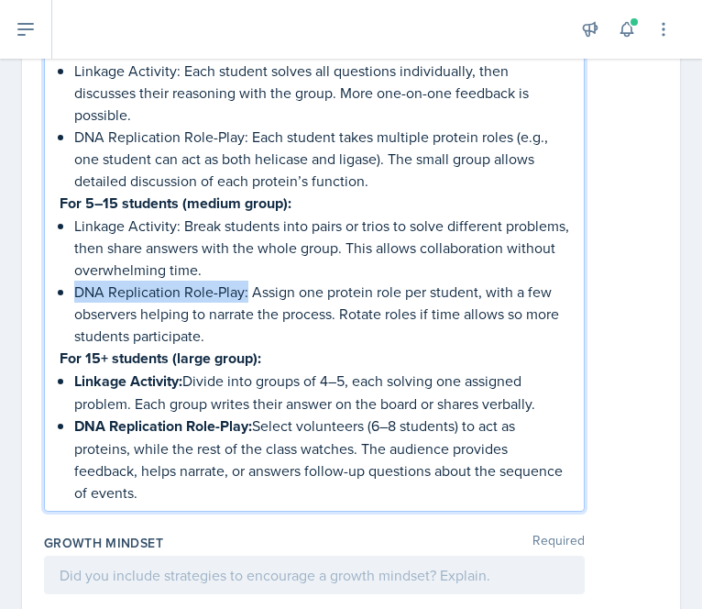
scroll to position [1771, 0]
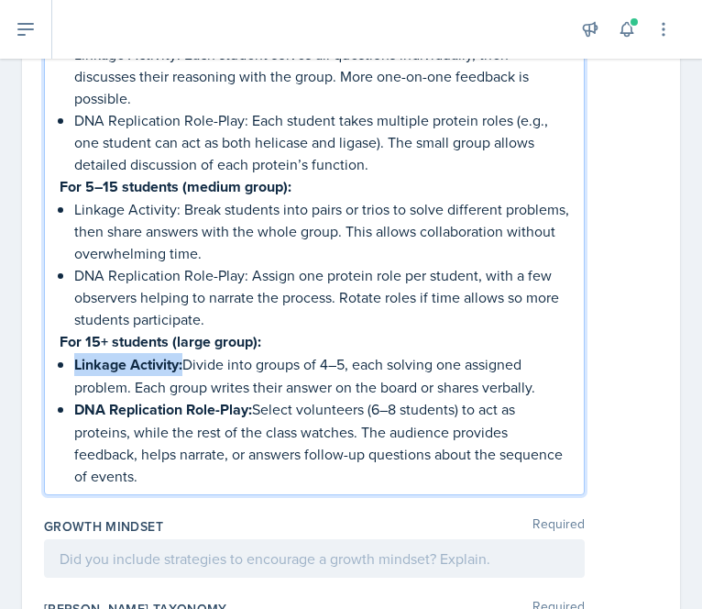
drag, startPoint x: 183, startPoint y: 353, endPoint x: 75, endPoint y: 355, distance: 108.2
click at [75, 355] on p "Linkage Activity: Divide into groups of 4–5, each solving one assigned problem.…" at bounding box center [321, 375] width 495 height 45
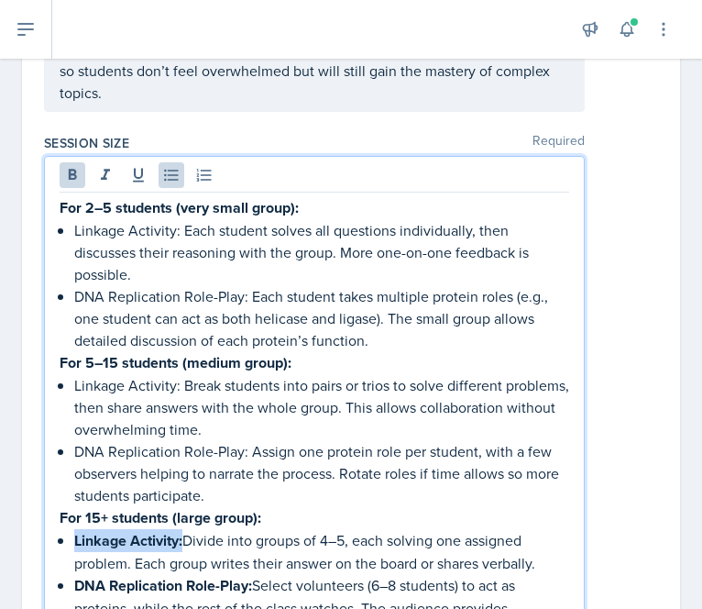
scroll to position [1590, 0]
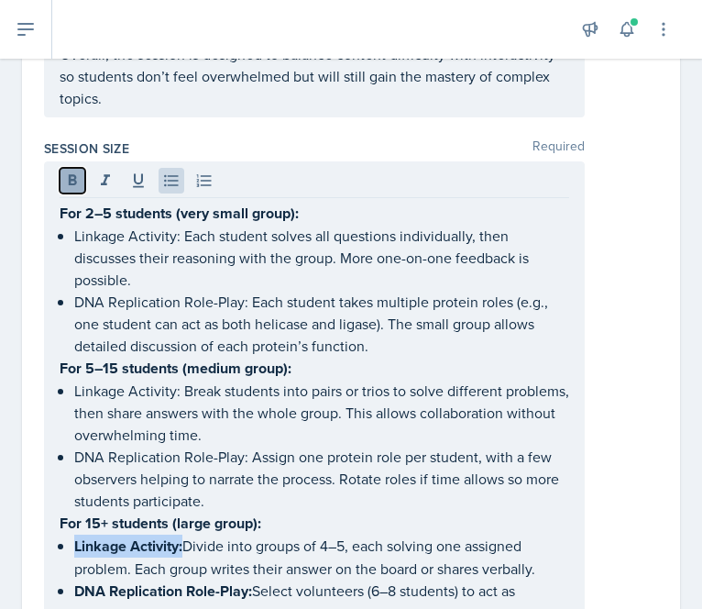
click at [67, 171] on icon at bounding box center [72, 180] width 18 height 18
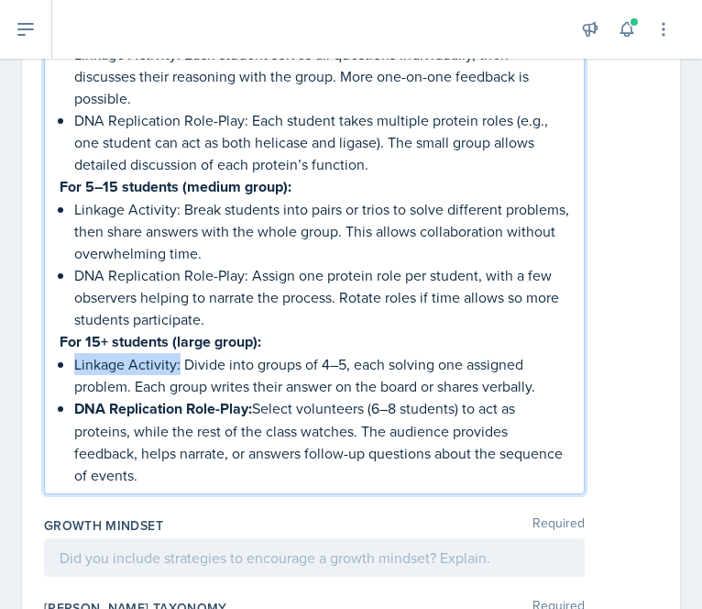
scroll to position [1773, 0]
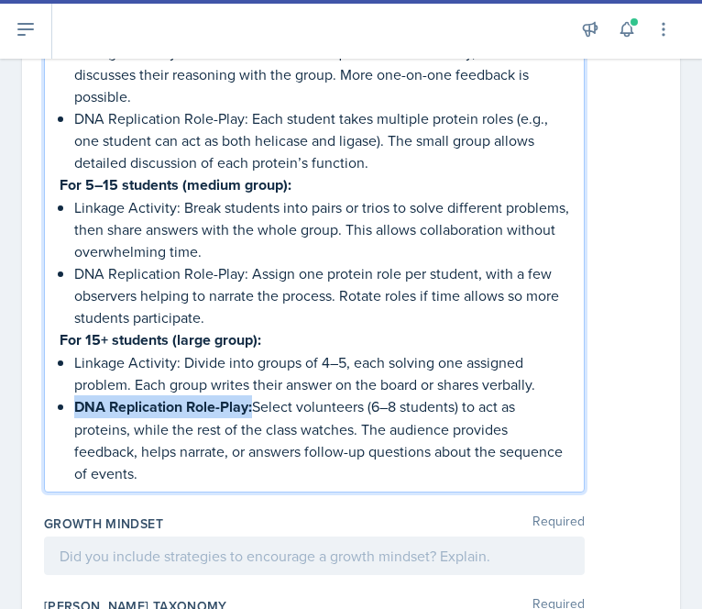
drag, startPoint x: 251, startPoint y: 397, endPoint x: 77, endPoint y: 403, distance: 174.3
click at [77, 403] on strong "DNA Replication Role-Play:" at bounding box center [163, 406] width 178 height 21
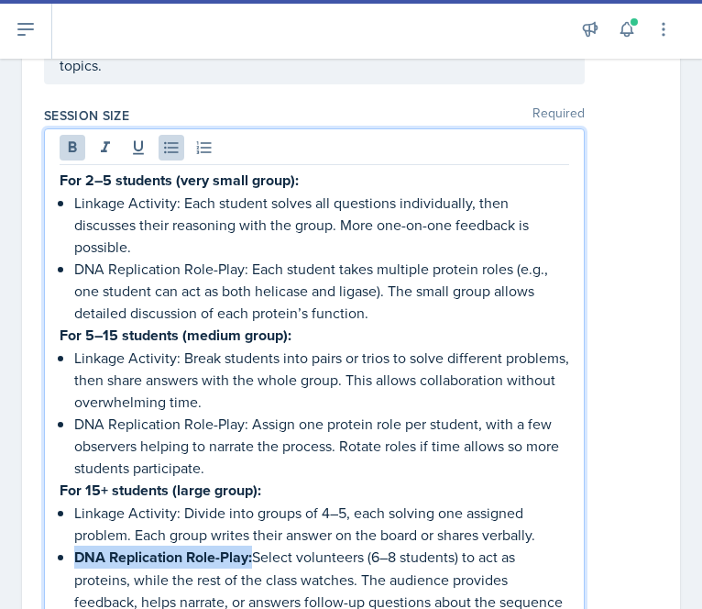
scroll to position [1617, 0]
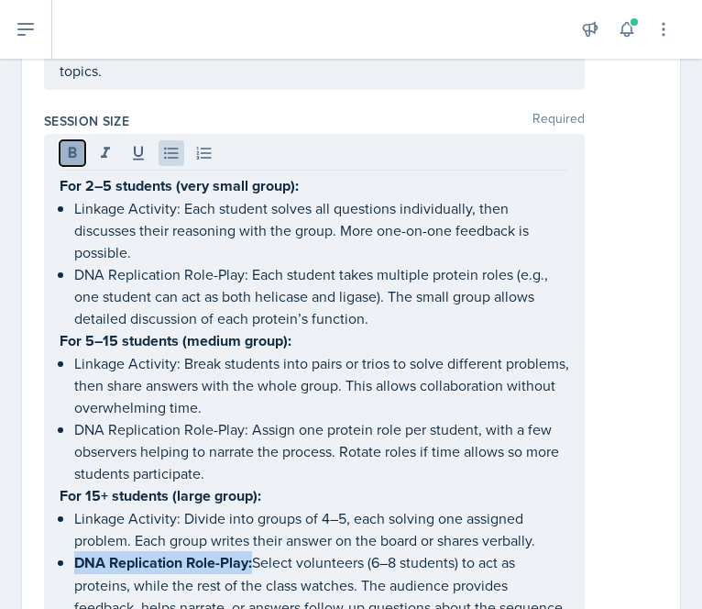
click at [74, 150] on icon at bounding box center [72, 153] width 18 height 18
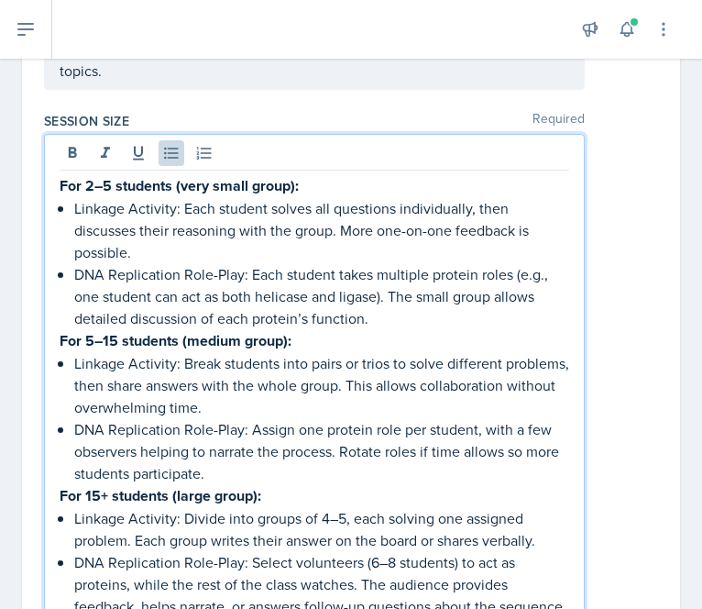
click at [204, 363] on p "Linkage Activity: Break students into pairs or trios to solve different problem…" at bounding box center [321, 385] width 495 height 66
click at [387, 313] on p "DNA Replication Role-Play: Each student takes multiple protein roles (e.g., one…" at bounding box center [321, 296] width 495 height 66
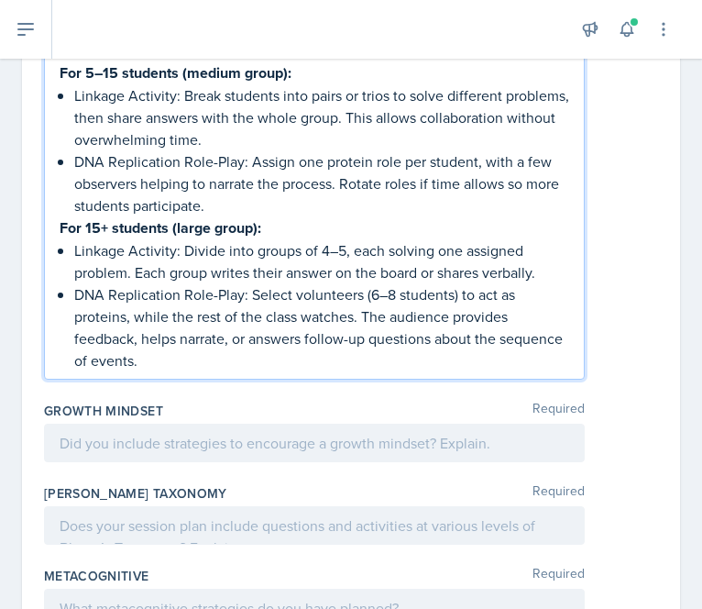
scroll to position [1909, 0]
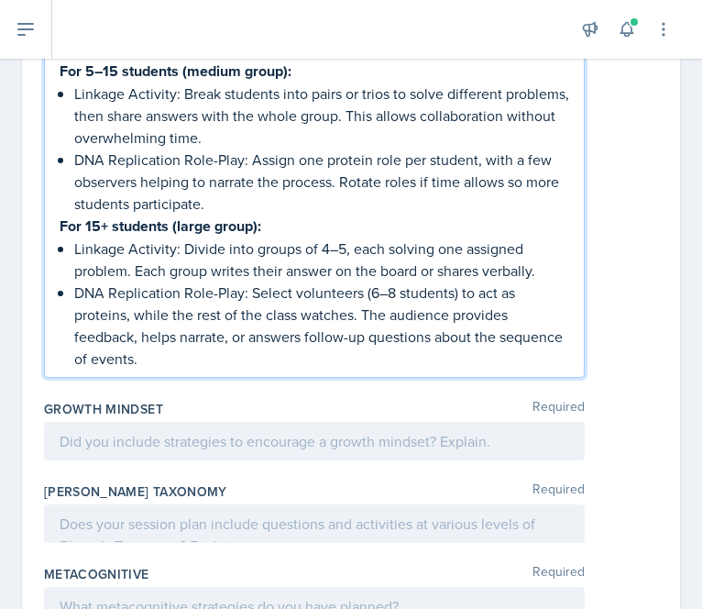
click at [324, 215] on p "For 15+ students (large group):" at bounding box center [315, 226] width 510 height 23
click at [277, 196] on p "DNA Replication Role-Play: Assign one protein role per student, with a few obse…" at bounding box center [321, 182] width 495 height 66
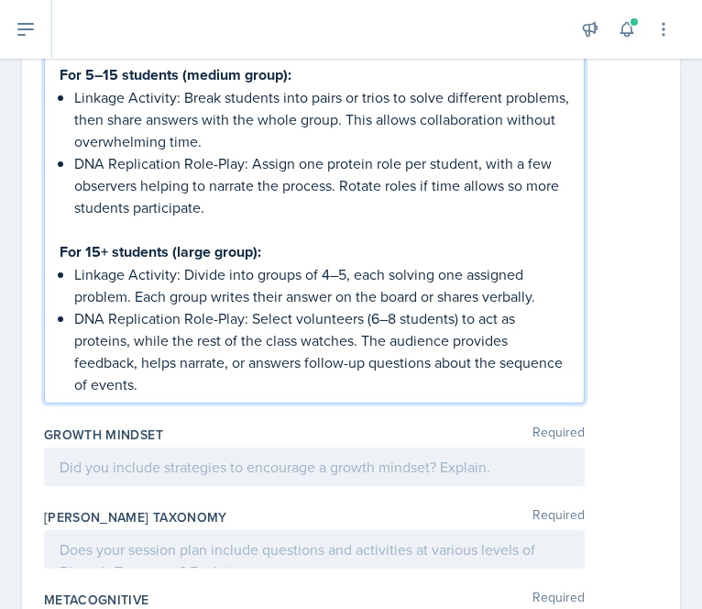
scroll to position [2009, 0]
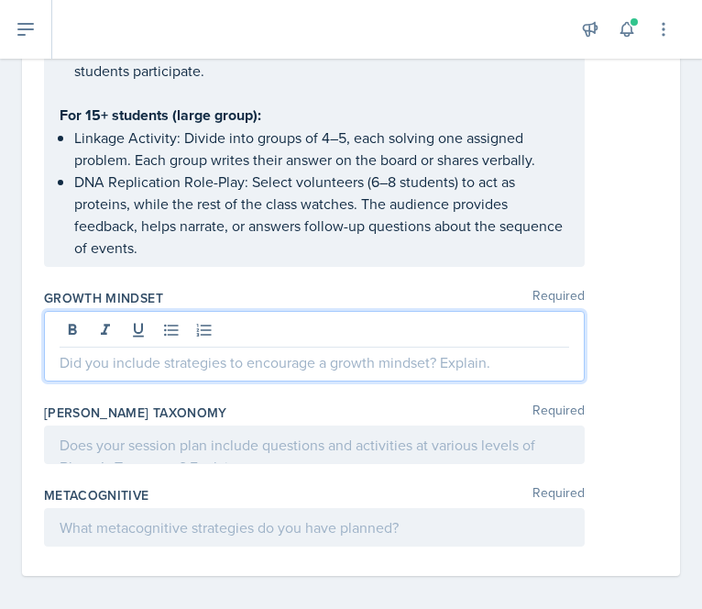
click at [422, 351] on p at bounding box center [315, 362] width 510 height 22
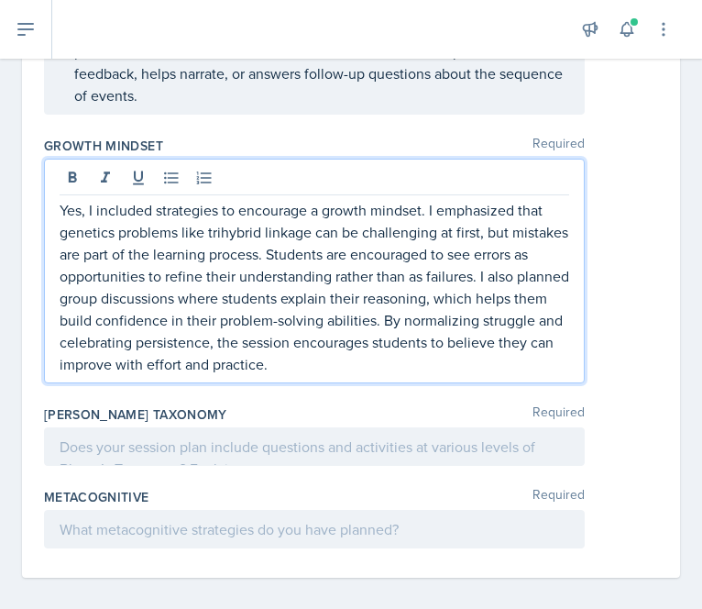
scroll to position [2164, 0]
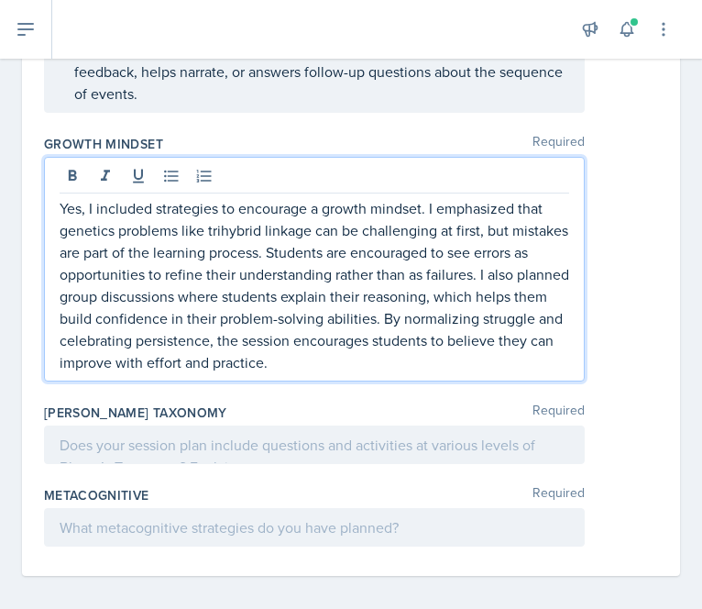
click at [334, 242] on p "Yes, I included strategies to encourage a growth mindset. I emphasized that gen…" at bounding box center [315, 285] width 510 height 176
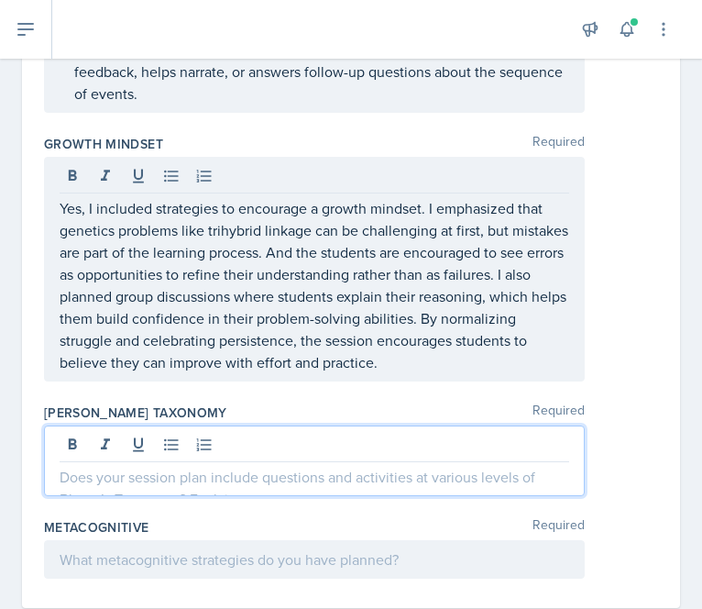
click at [369, 429] on div at bounding box center [314, 460] width 541 height 71
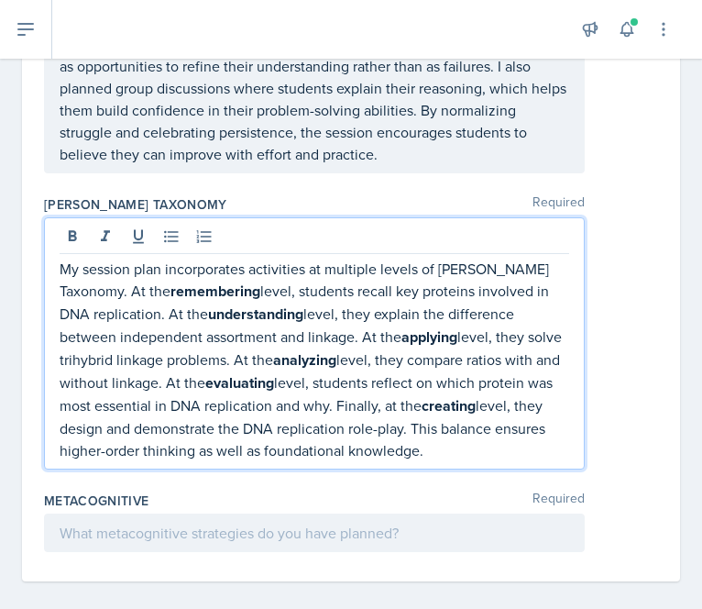
scroll to position [2365, 0]
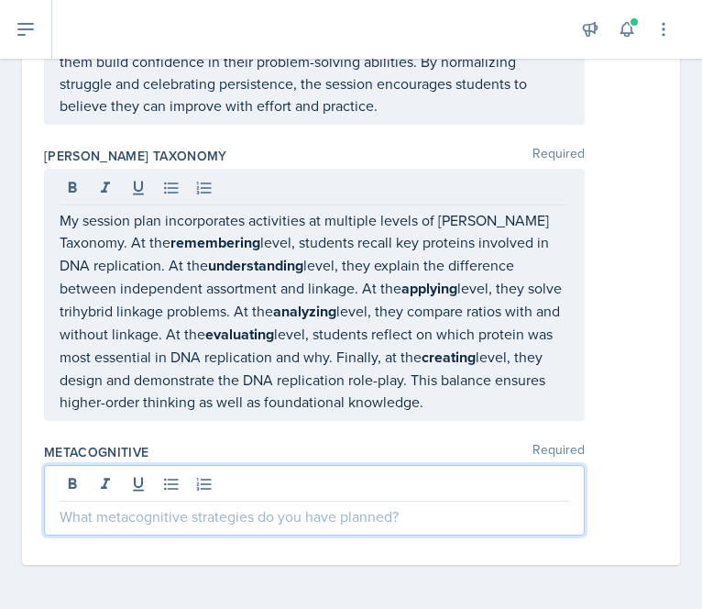
click at [328, 514] on p at bounding box center [315, 516] width 510 height 22
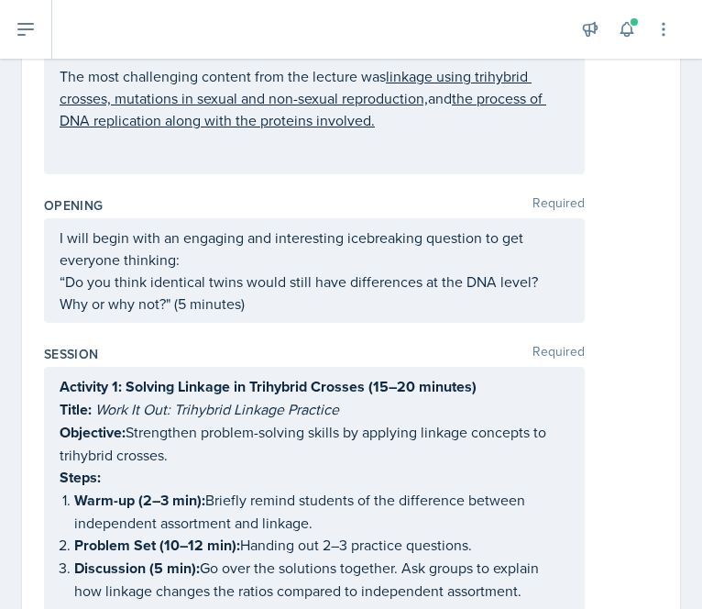
scroll to position [0, 0]
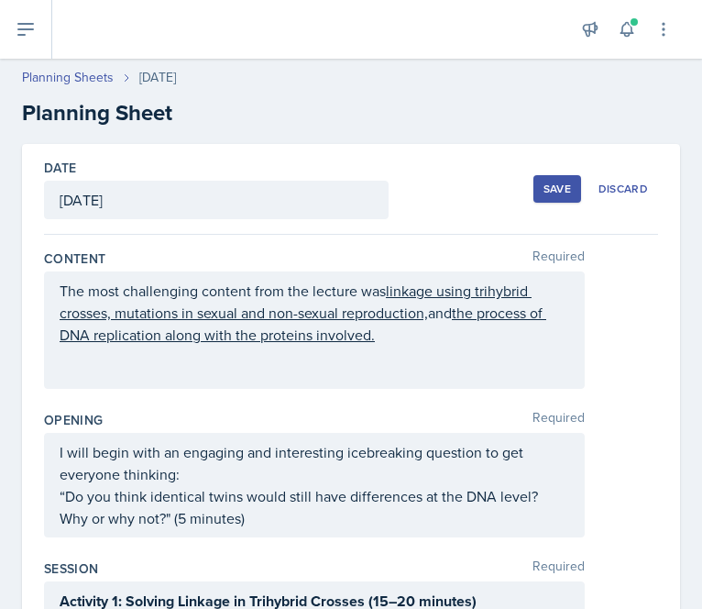
click at [544, 184] on div "Save" at bounding box center [558, 189] width 28 height 15
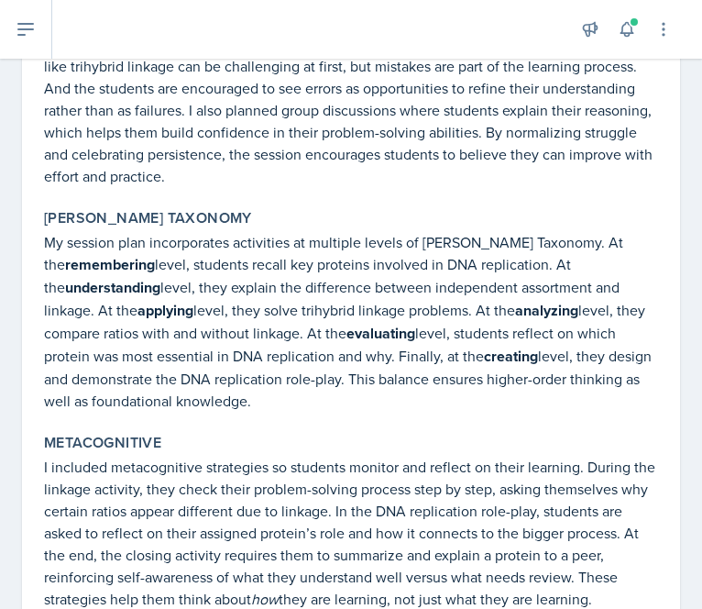
scroll to position [2035, 0]
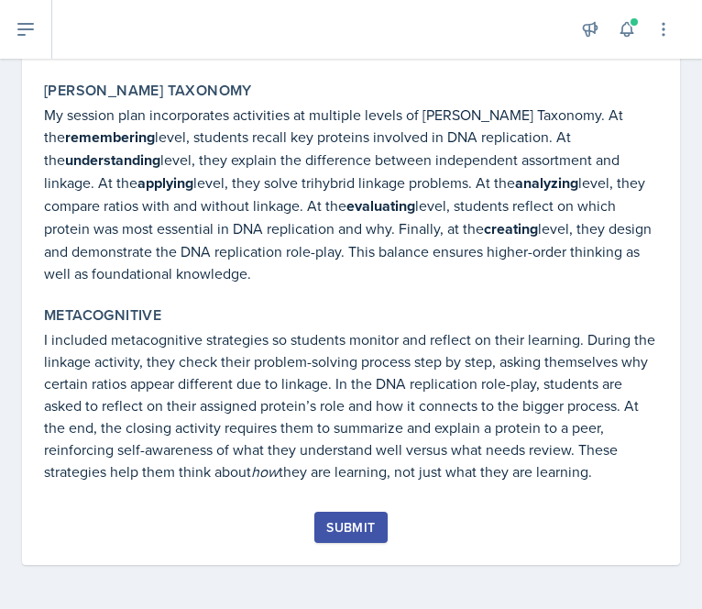
click at [365, 534] on div "Submit" at bounding box center [350, 527] width 49 height 15
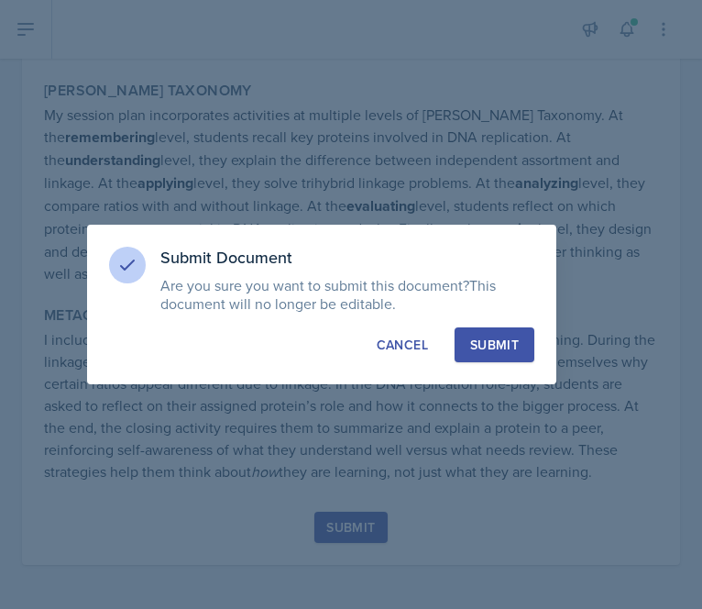
click at [506, 348] on div "Submit" at bounding box center [494, 345] width 49 height 18
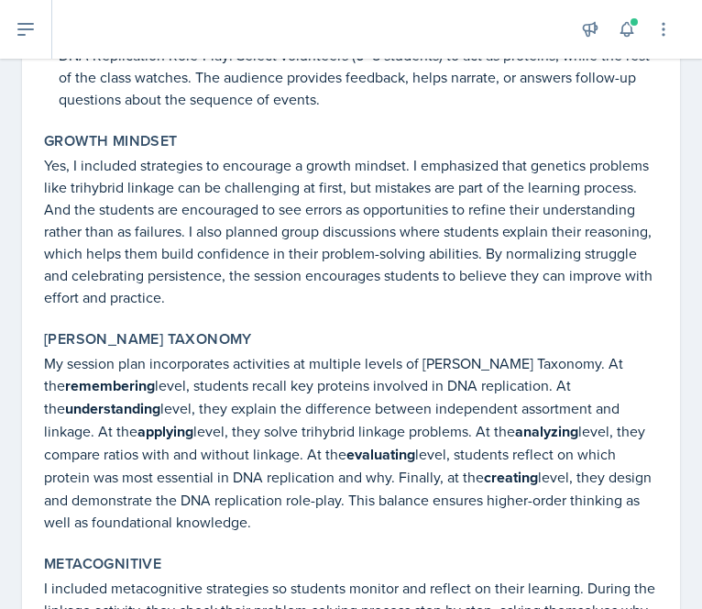
scroll to position [1982, 0]
